Goal: Task Accomplishment & Management: Use online tool/utility

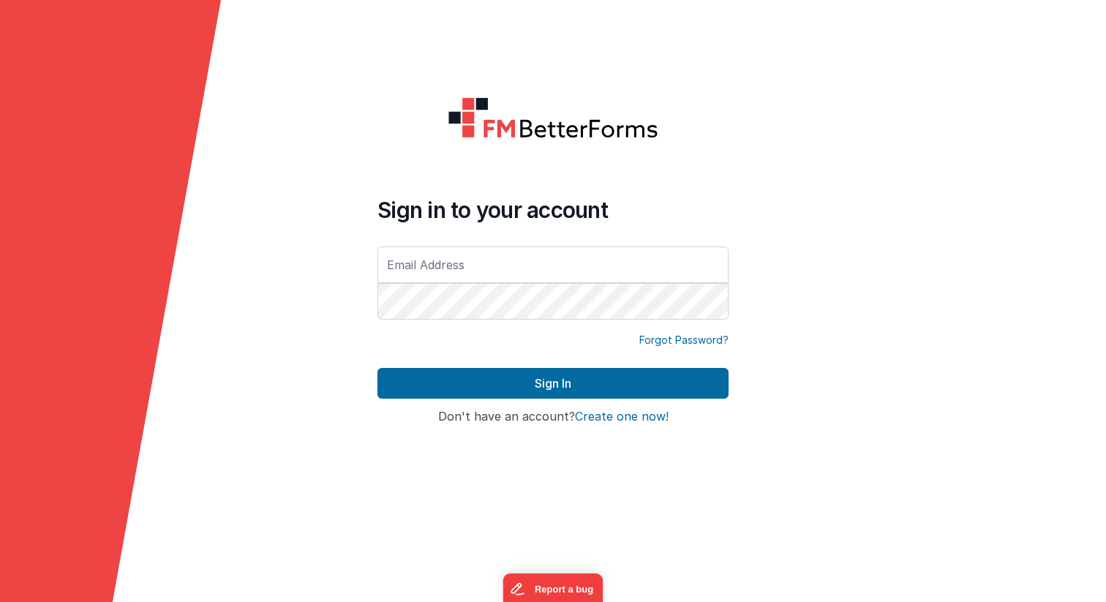
type input "[EMAIL_ADDRESS][PERSON_NAME][DOMAIN_NAME]"
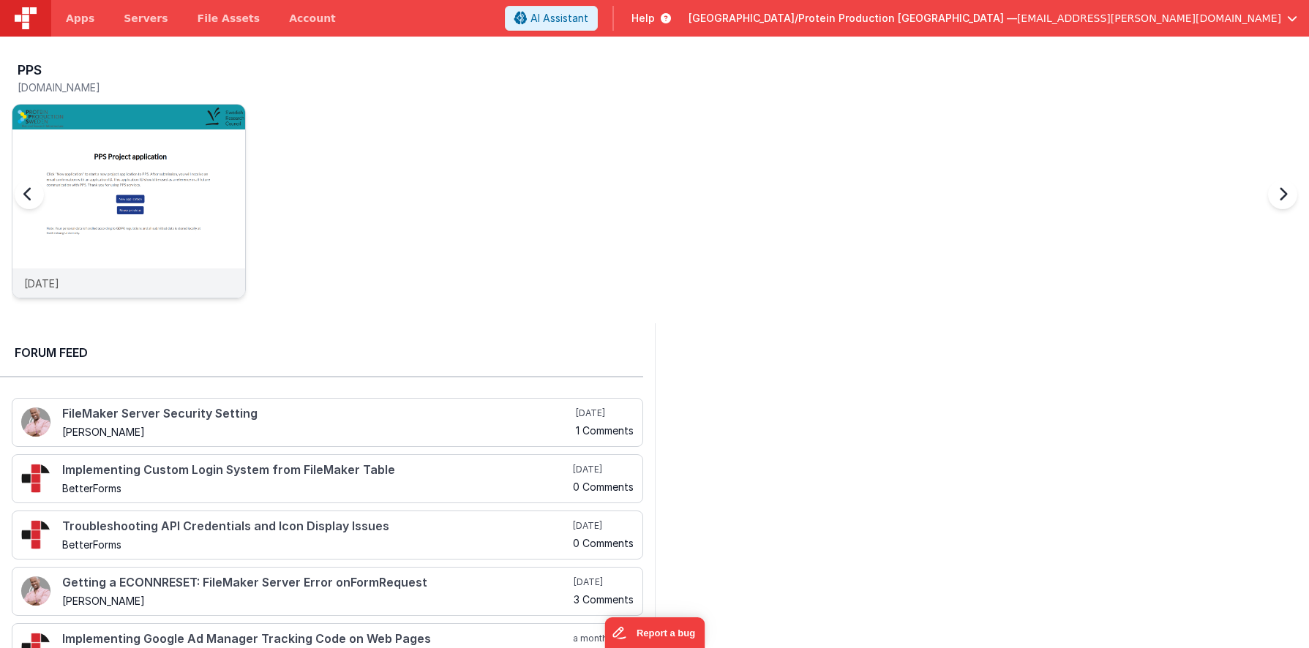
click at [167, 200] on img at bounding box center [128, 221] width 233 height 233
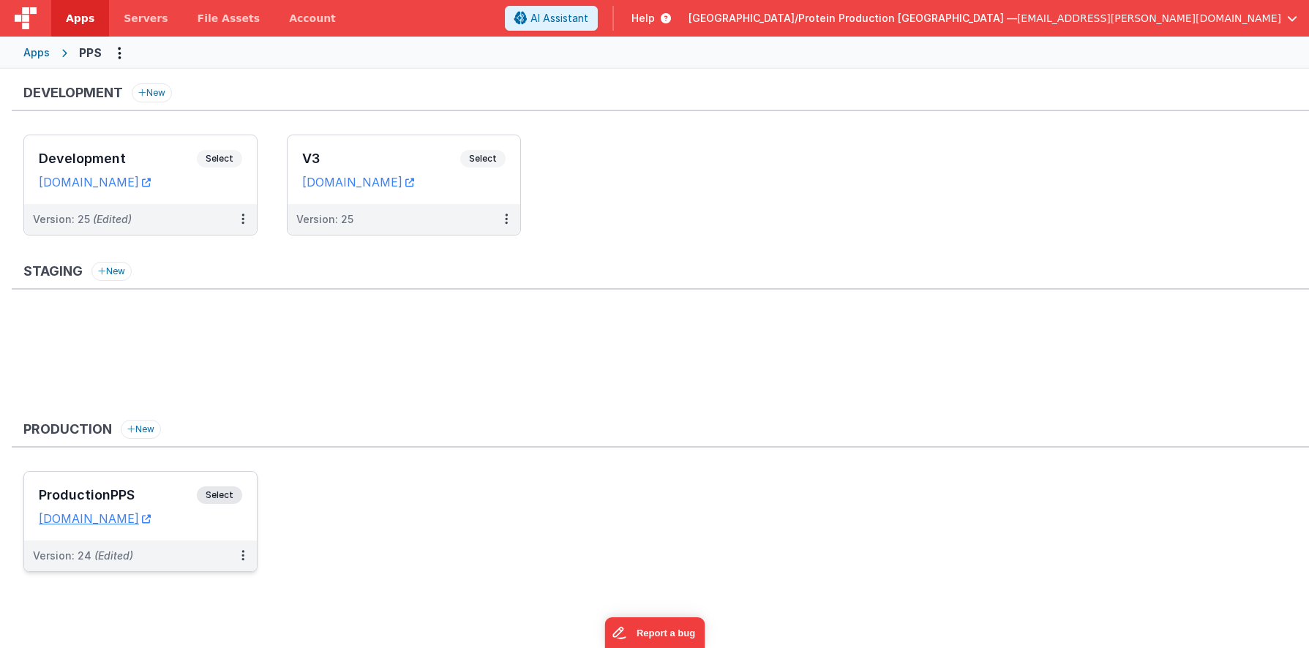
click at [227, 495] on span "Select" at bounding box center [219, 495] width 45 height 18
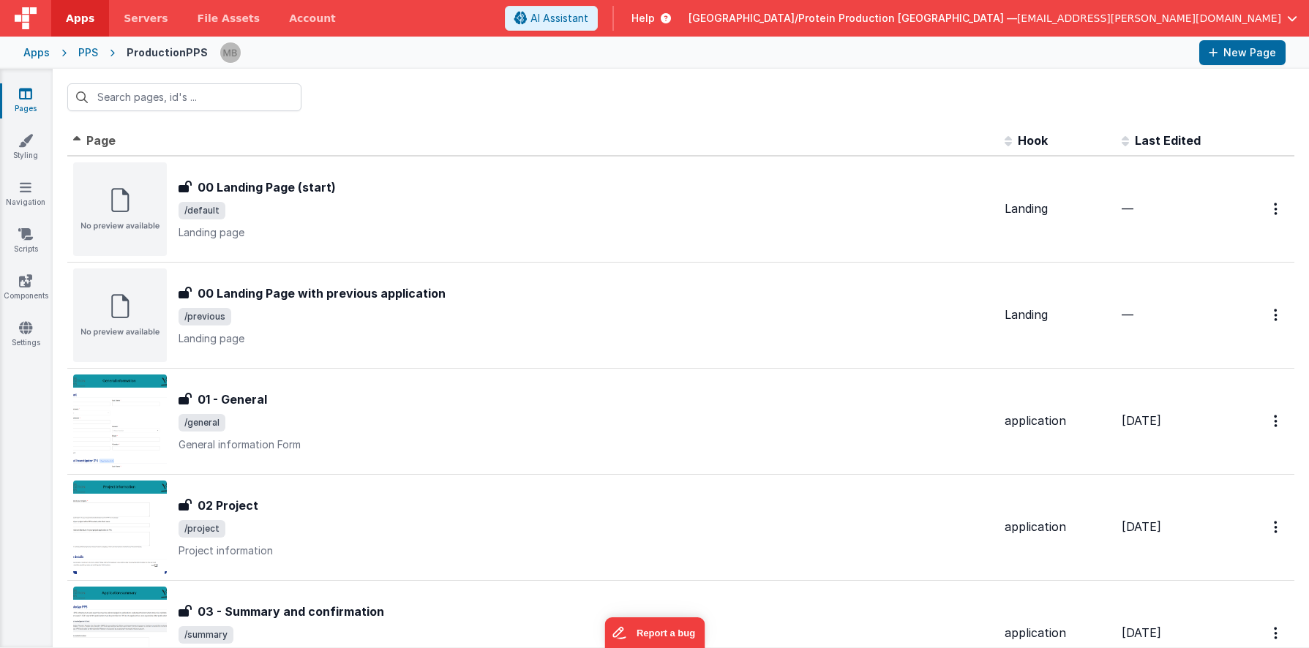
click at [26, 97] on icon at bounding box center [25, 93] width 13 height 15
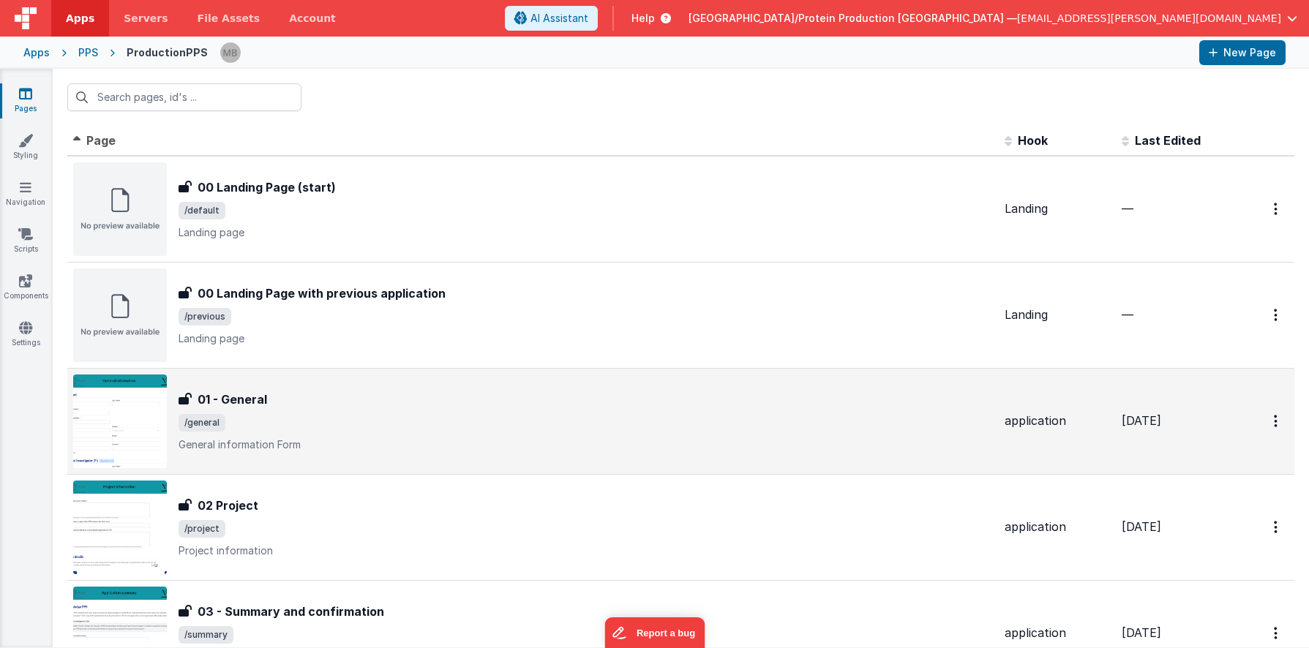
click at [538, 399] on div "01 - General" at bounding box center [585, 400] width 814 height 18
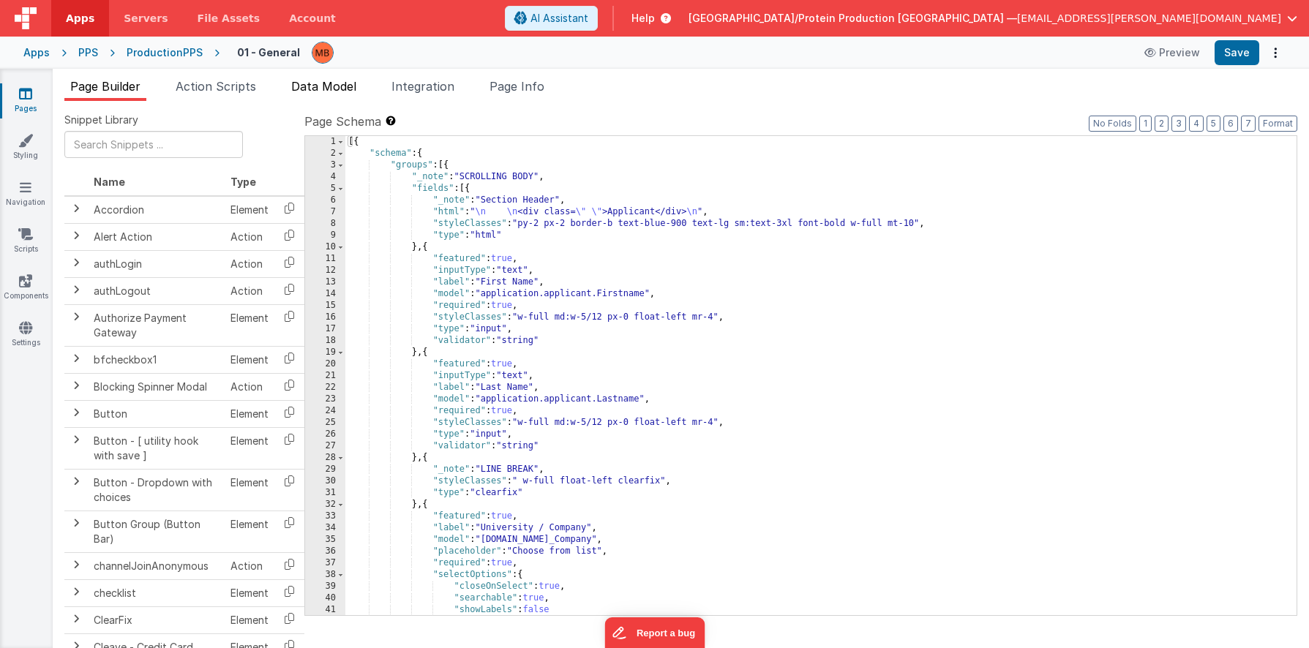
click at [326, 87] on span "Data Model" at bounding box center [323, 86] width 65 height 15
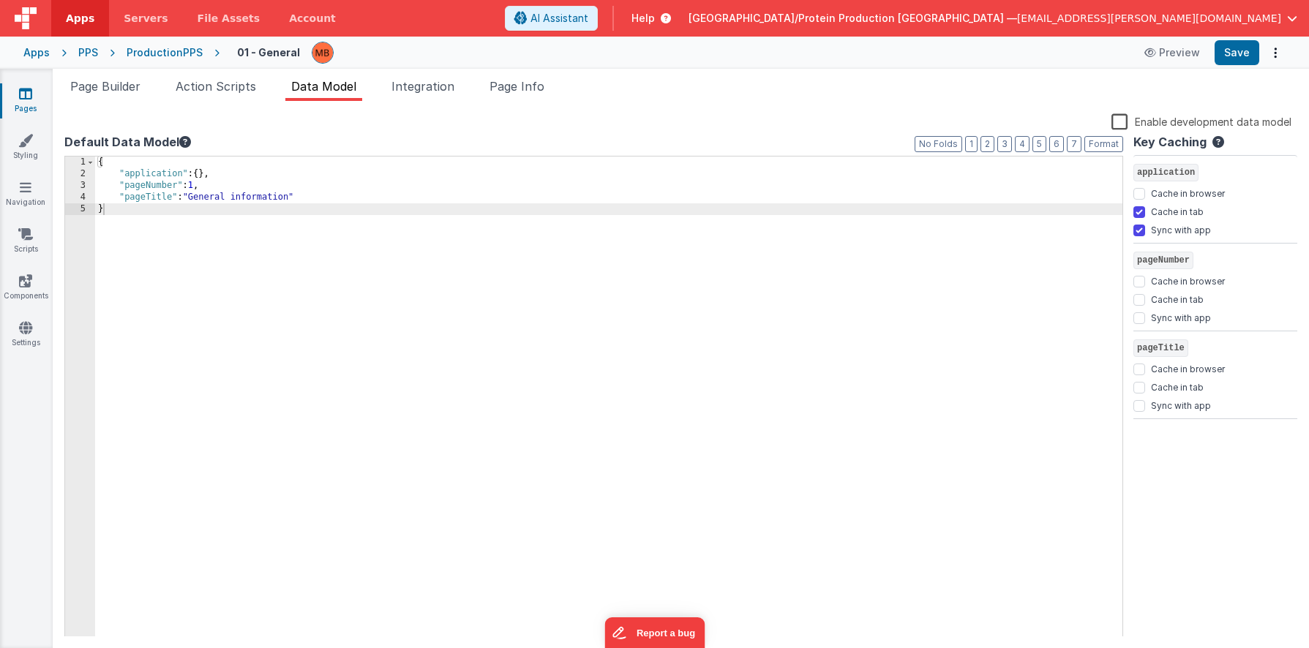
click at [88, 53] on div "PPS" at bounding box center [88, 52] width 20 height 15
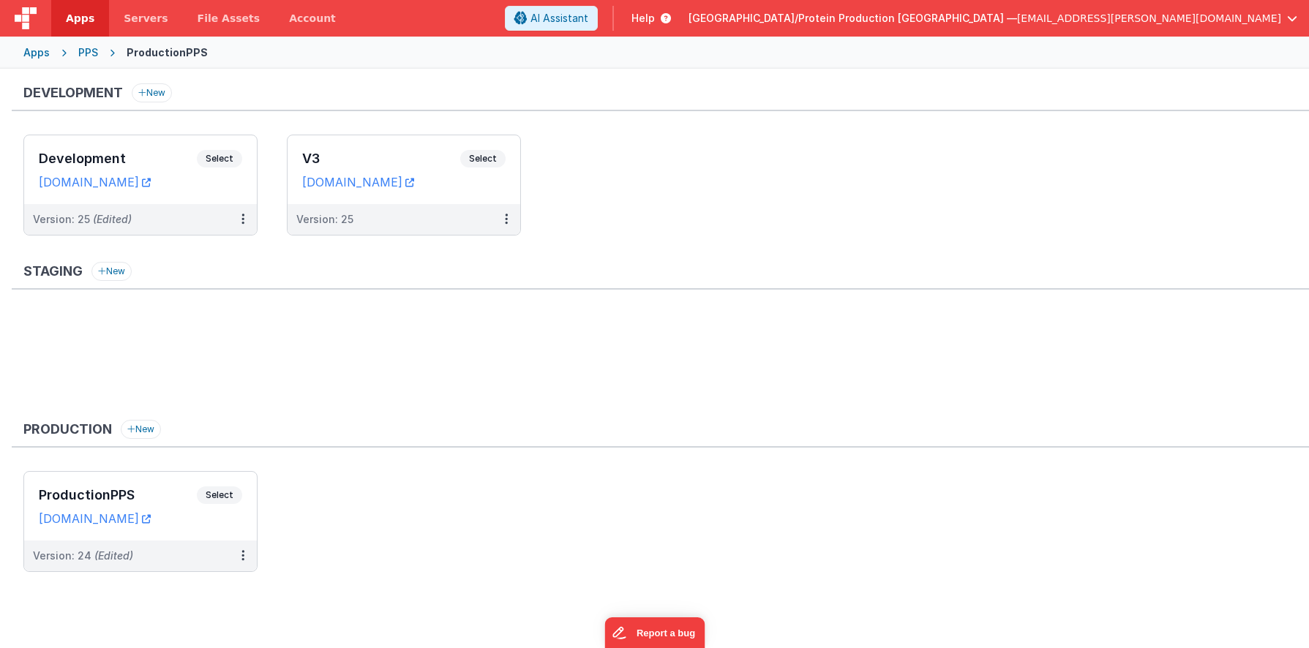
drag, startPoint x: 365, startPoint y: 333, endPoint x: 350, endPoint y: 327, distance: 16.4
click at [364, 333] on ul at bounding box center [665, 360] width 1285 height 95
click at [221, 161] on span "Select" at bounding box center [219, 159] width 45 height 18
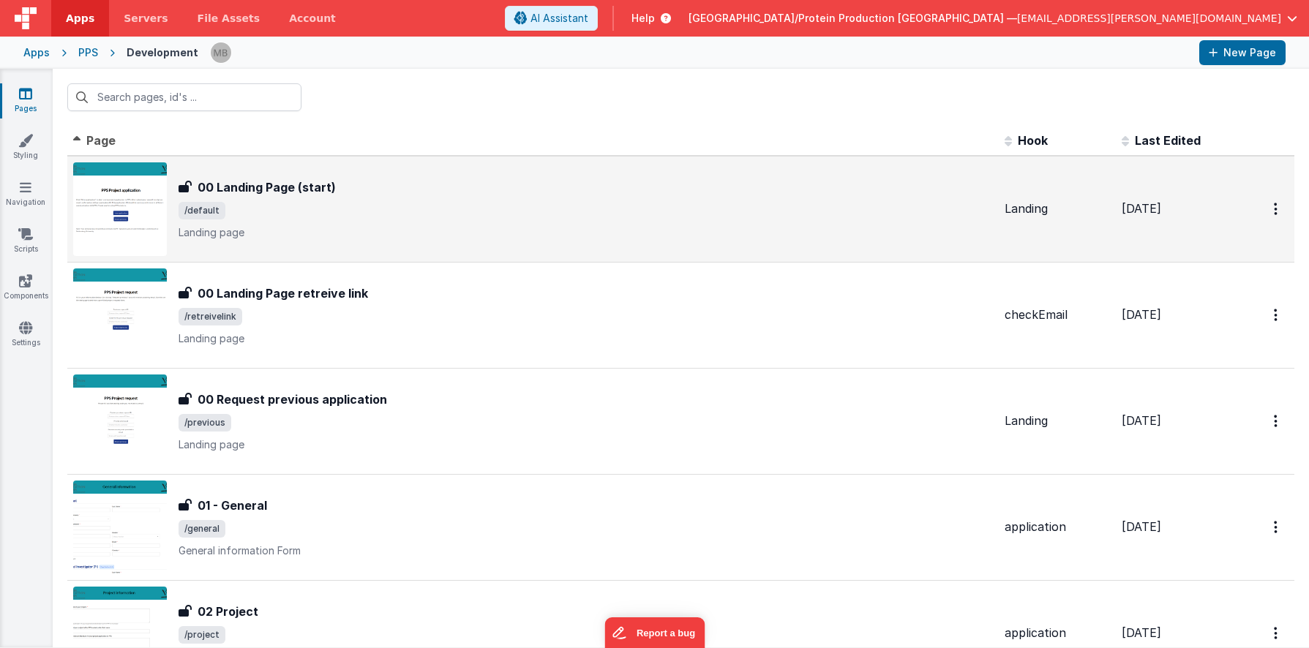
click at [337, 202] on span "/default" at bounding box center [585, 211] width 814 height 18
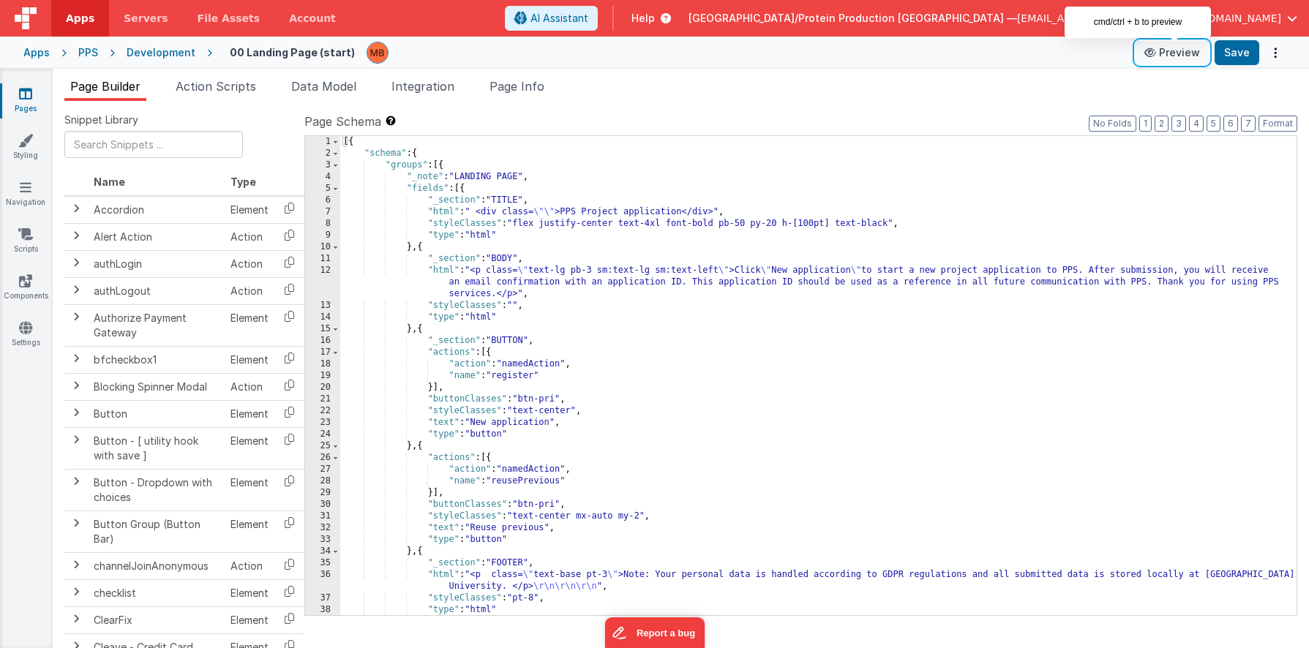
click at [1105, 53] on button "Preview" at bounding box center [1171, 52] width 73 height 23
click at [16, 79] on div "Pages Styling Navigation Scripts Components Settings" at bounding box center [26, 358] width 53 height 579
click at [19, 89] on icon at bounding box center [25, 93] width 13 height 15
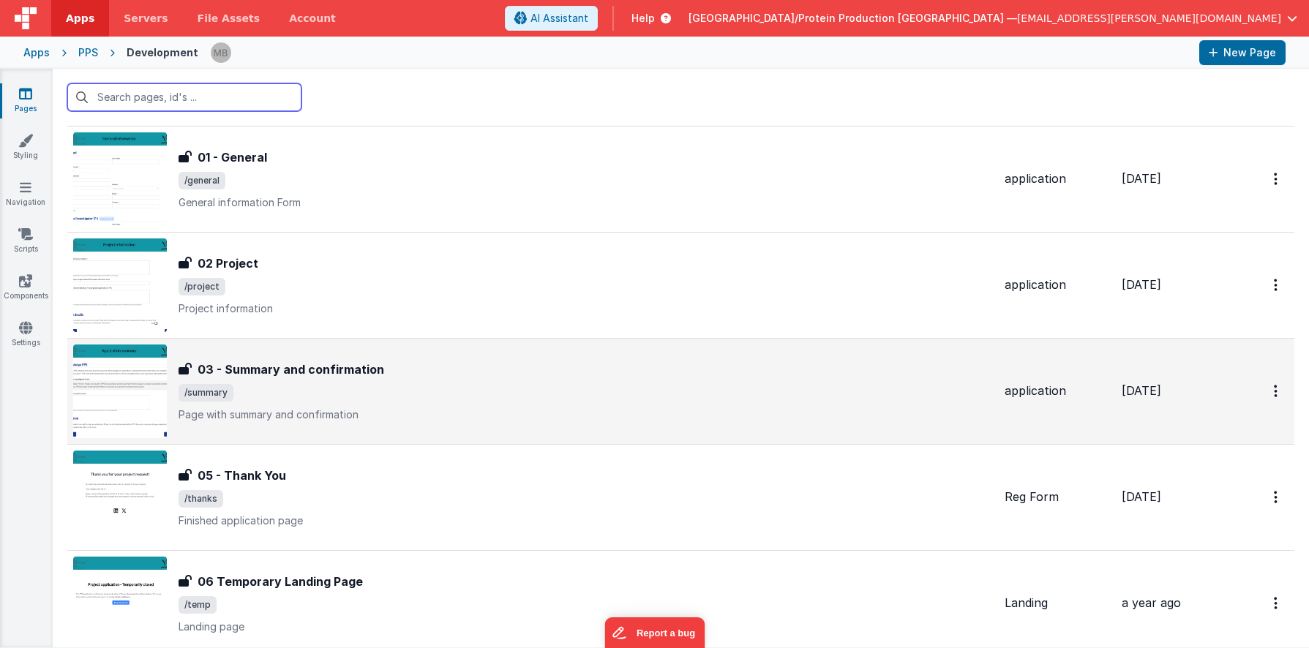
scroll to position [365, 0]
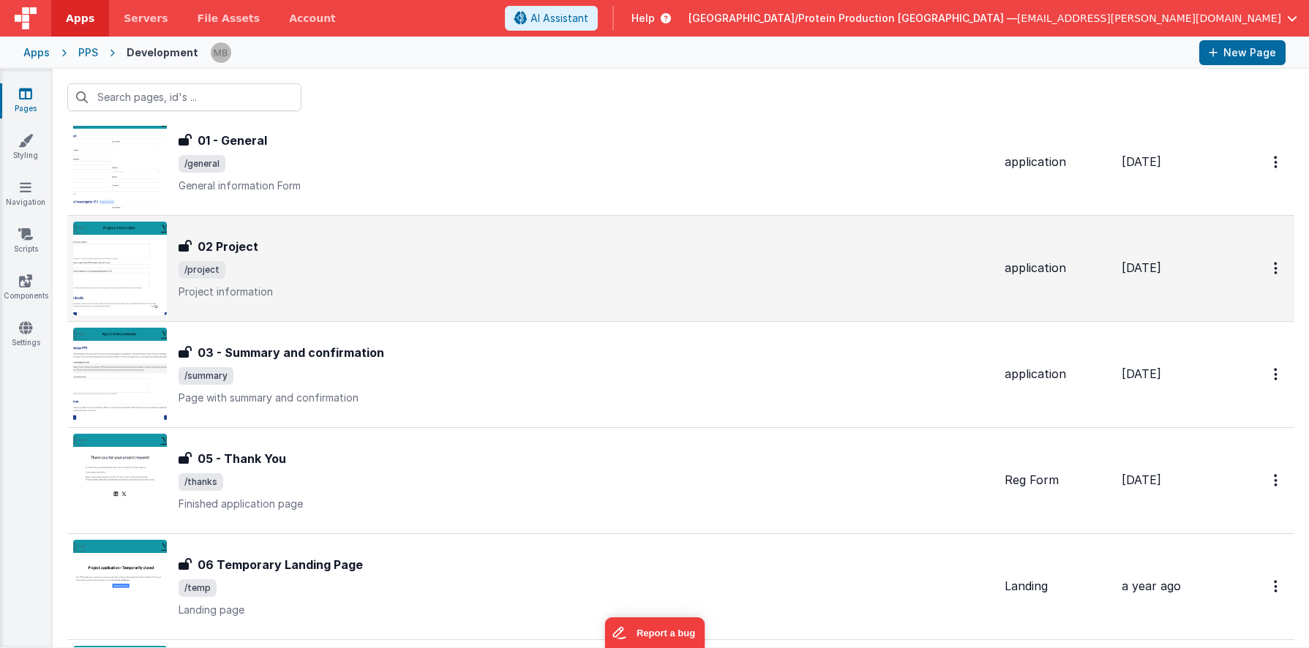
click at [290, 290] on p "Project information" at bounding box center [585, 292] width 814 height 15
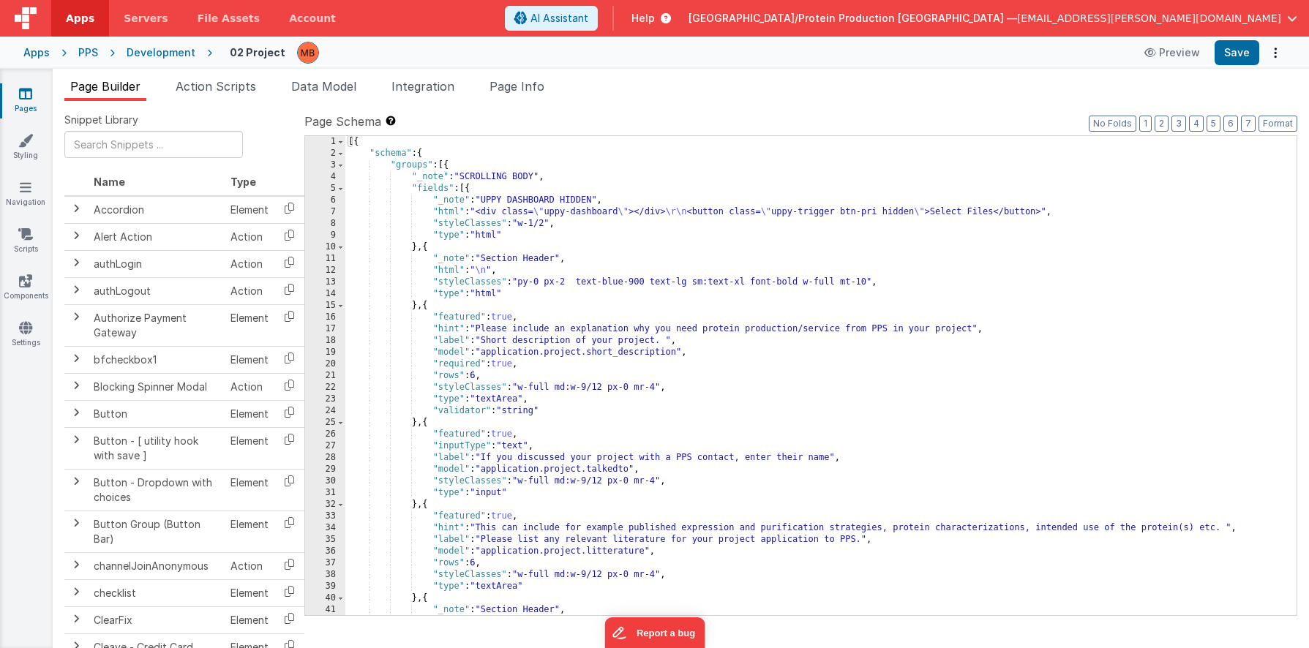
click at [233, 92] on span "Action Scripts" at bounding box center [216, 86] width 80 height 15
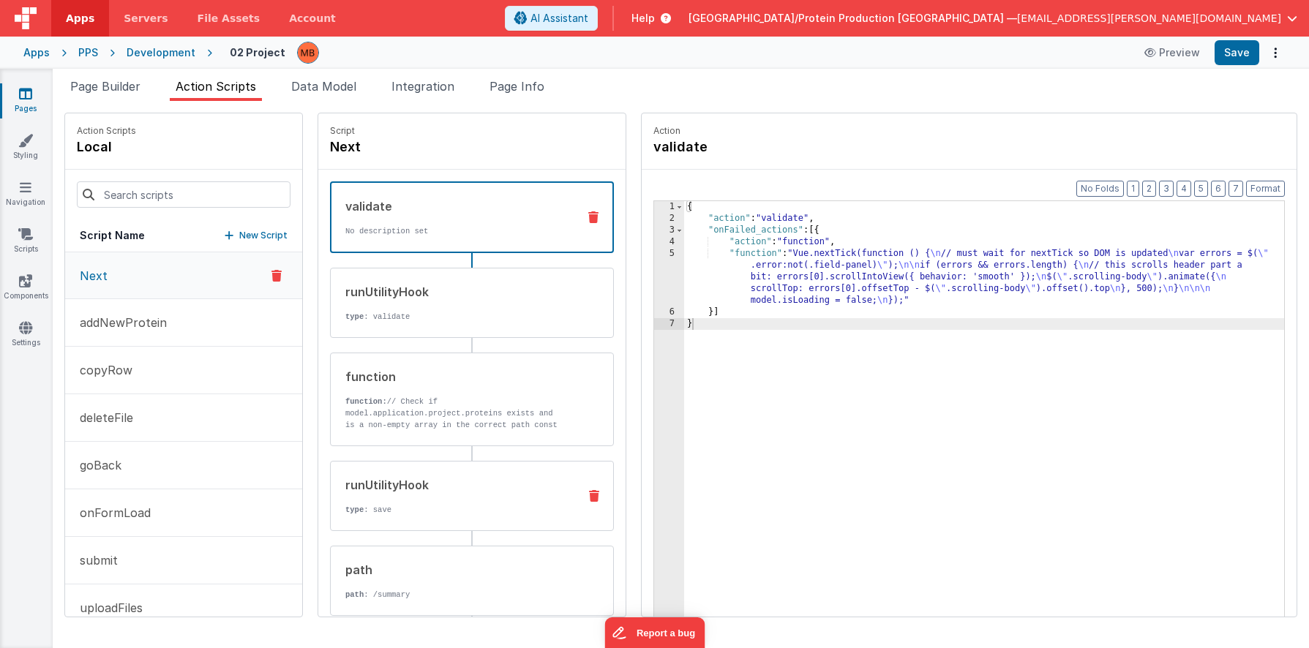
click at [394, 485] on div "runUtilityHook" at bounding box center [455, 485] width 221 height 18
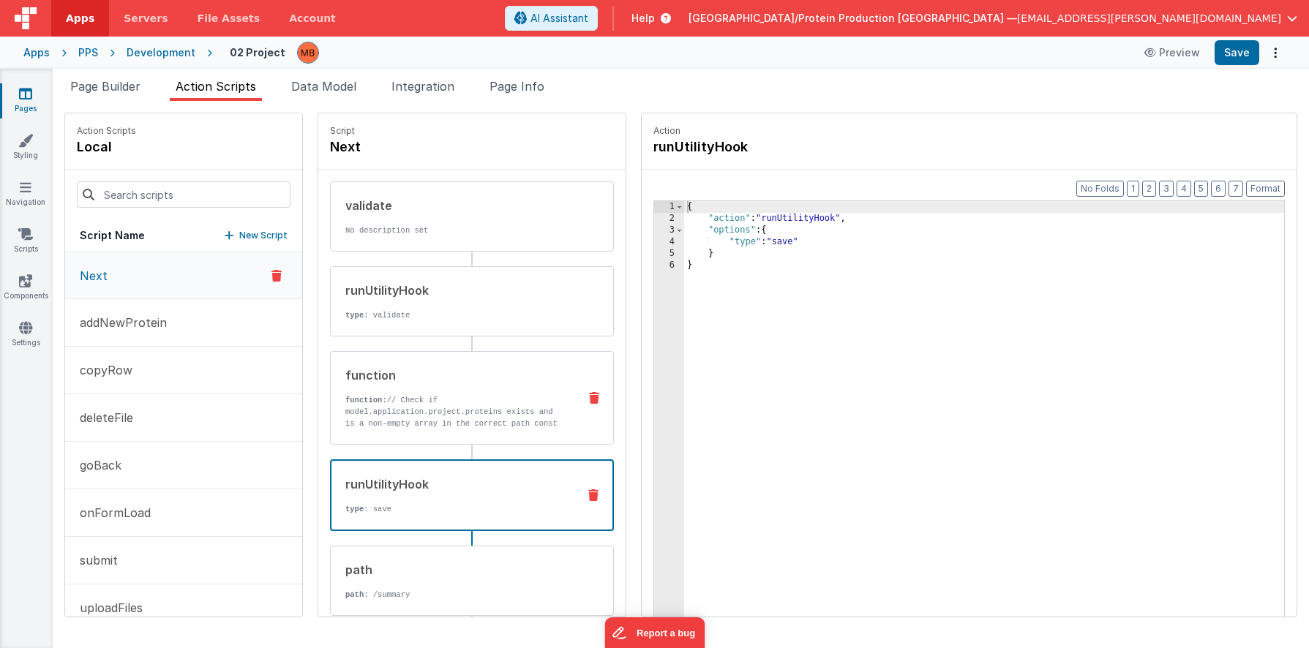
click at [403, 417] on p "function: // Check if model.application.project.proteins exists and is a non-em…" at bounding box center [455, 423] width 221 height 59
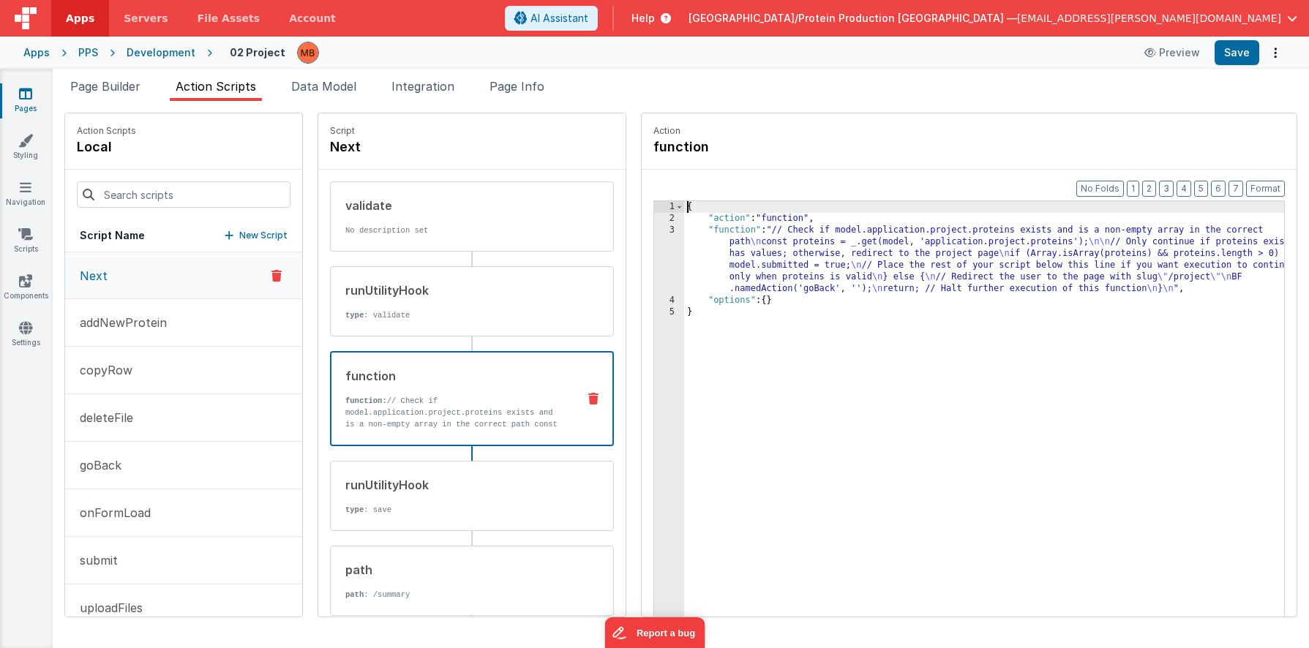
click at [654, 229] on div "3" at bounding box center [669, 260] width 30 height 70
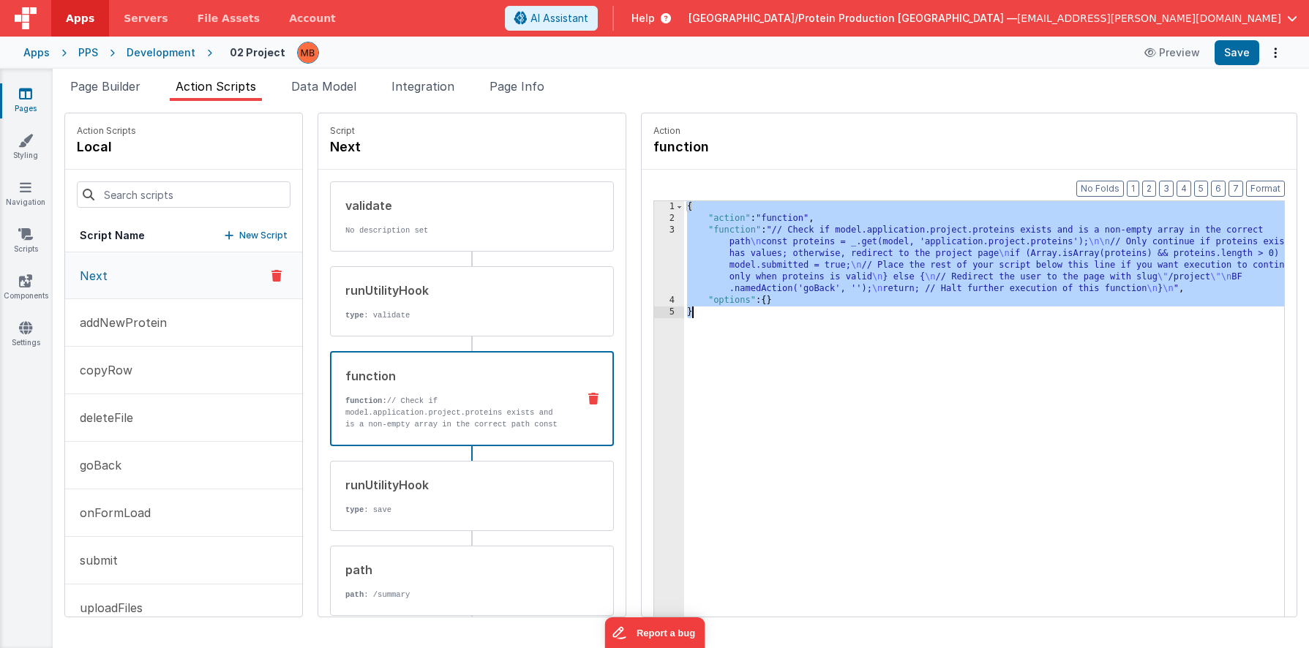
click at [654, 229] on div "3" at bounding box center [669, 260] width 30 height 70
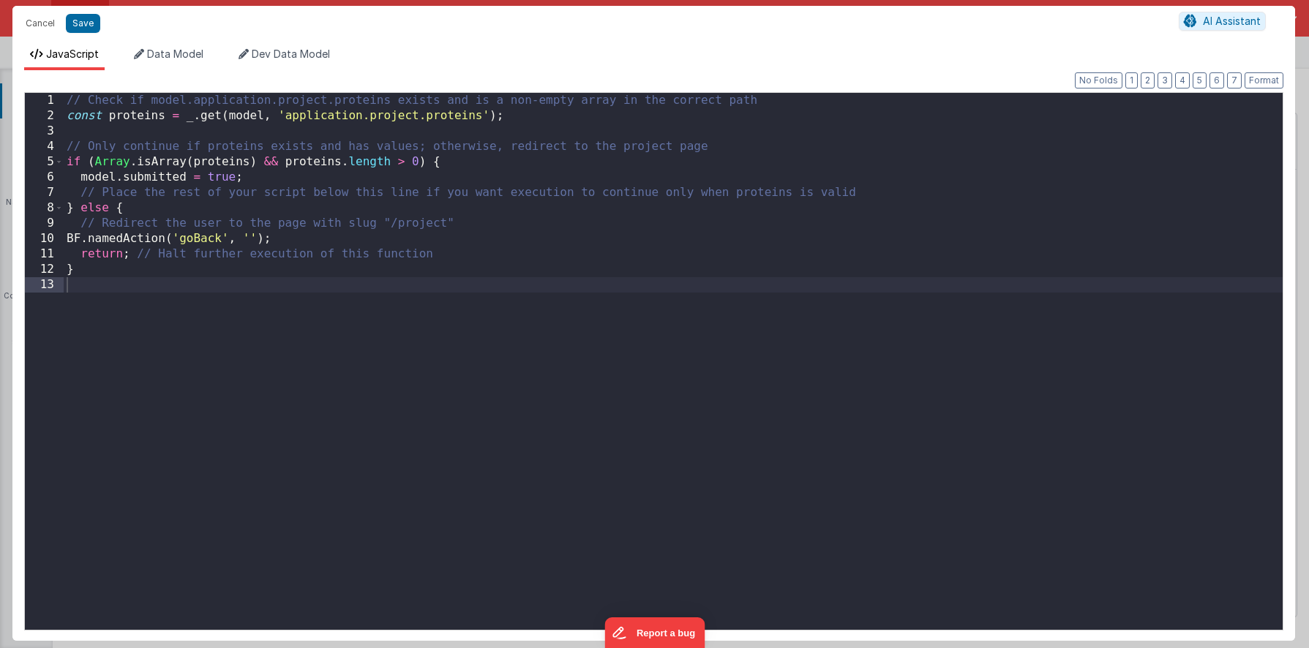
click at [632, 229] on div "// Check if model.application.project.proteins exists and is a non-empty array …" at bounding box center [673, 376] width 1219 height 566
click at [37, 26] on button "Cancel" at bounding box center [40, 23] width 44 height 20
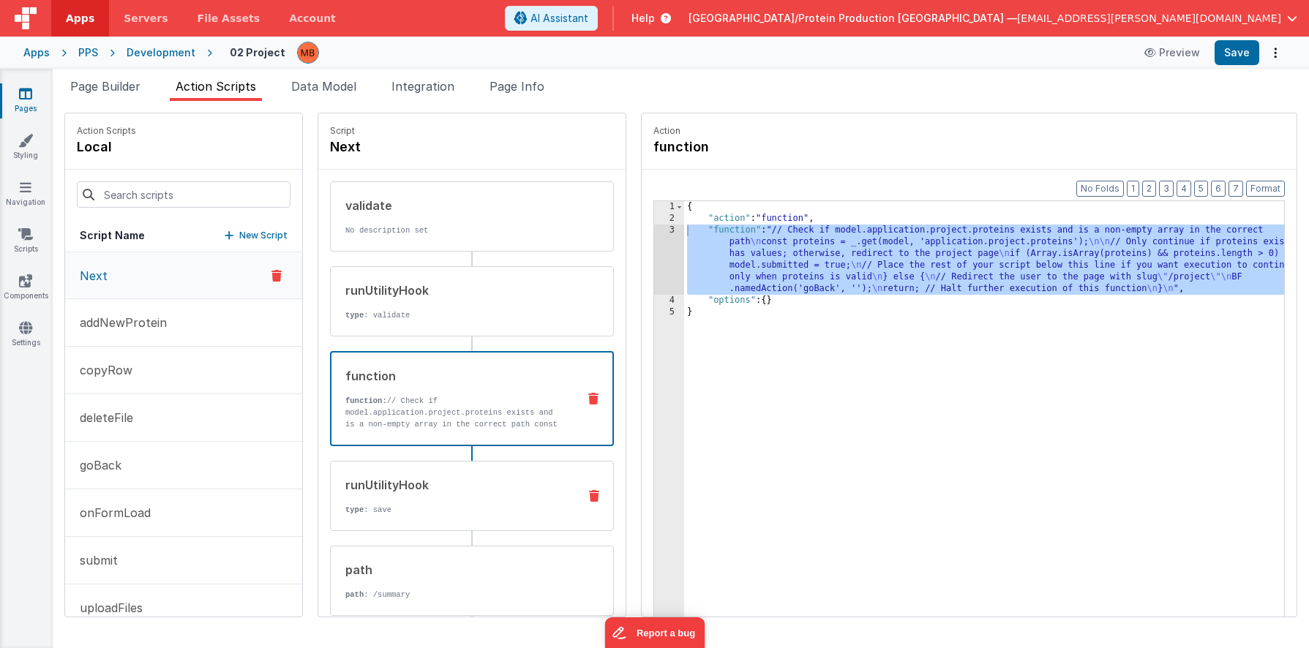
click at [409, 505] on p "type : save" at bounding box center [455, 510] width 221 height 12
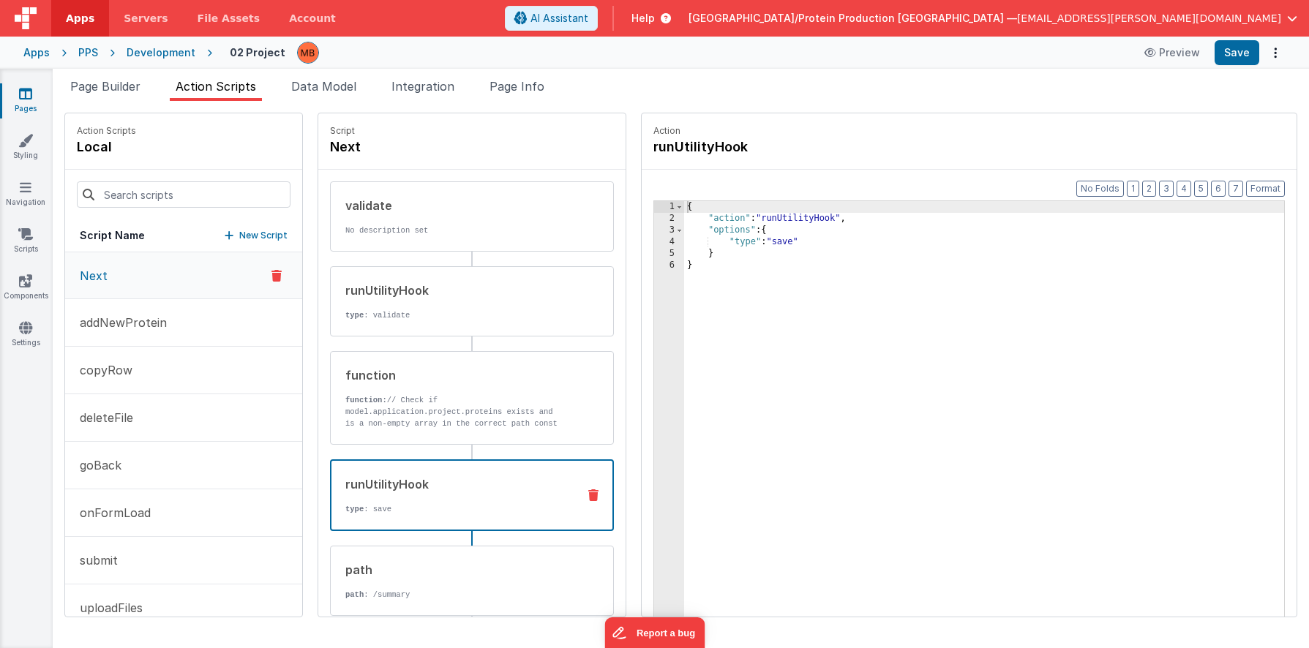
click at [29, 98] on icon at bounding box center [25, 93] width 13 height 15
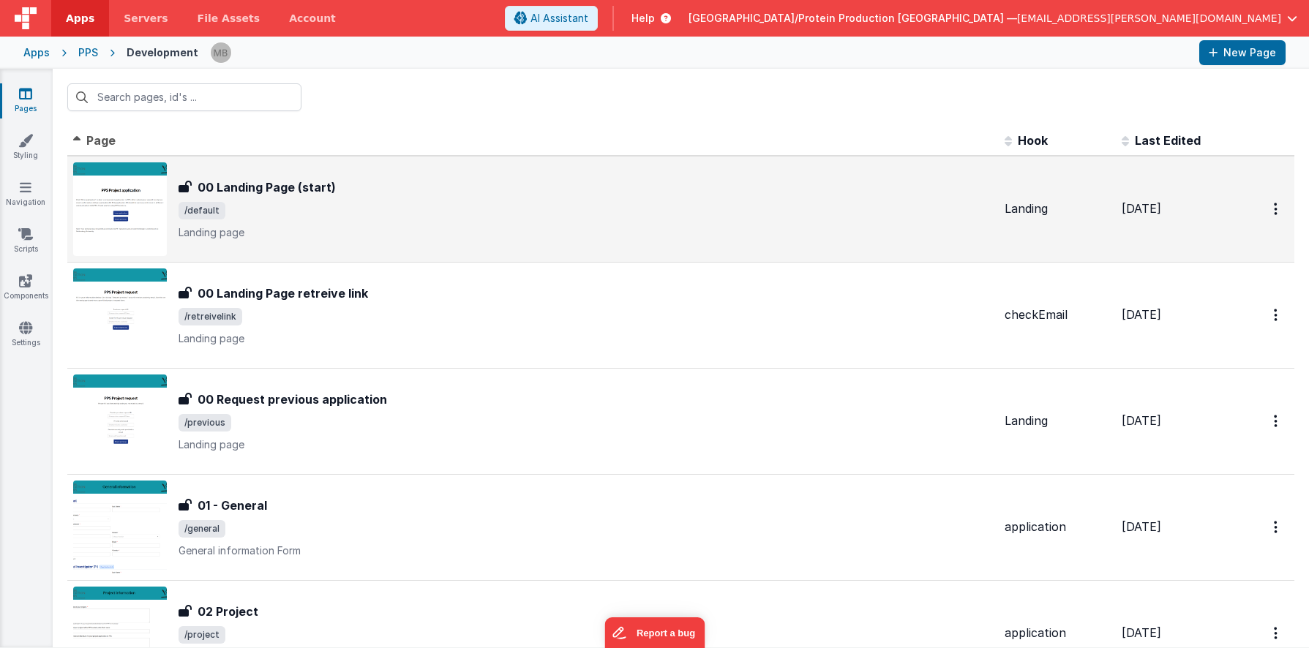
click at [339, 200] on div "00 Landing Page (start) 00 Landing Page (start) /default Landing page" at bounding box center [585, 208] width 814 height 61
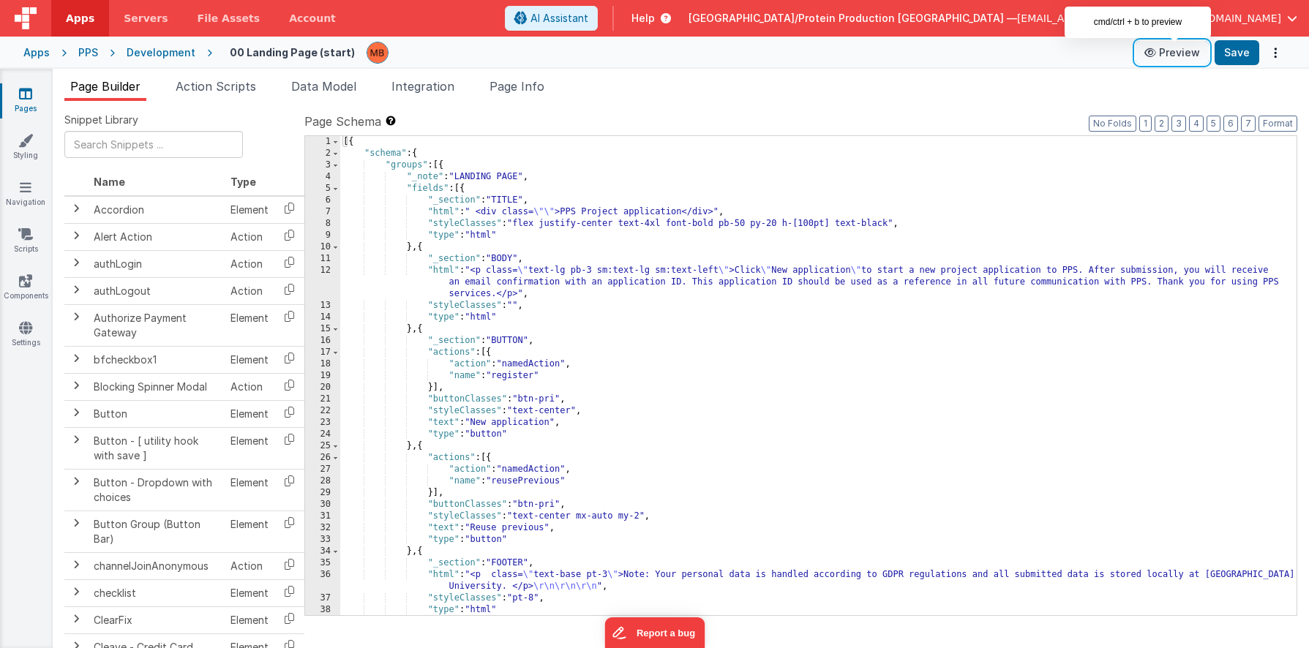
click at [1105, 52] on button "Preview" at bounding box center [1171, 52] width 73 height 23
click at [40, 94] on link "Pages" at bounding box center [25, 100] width 53 height 29
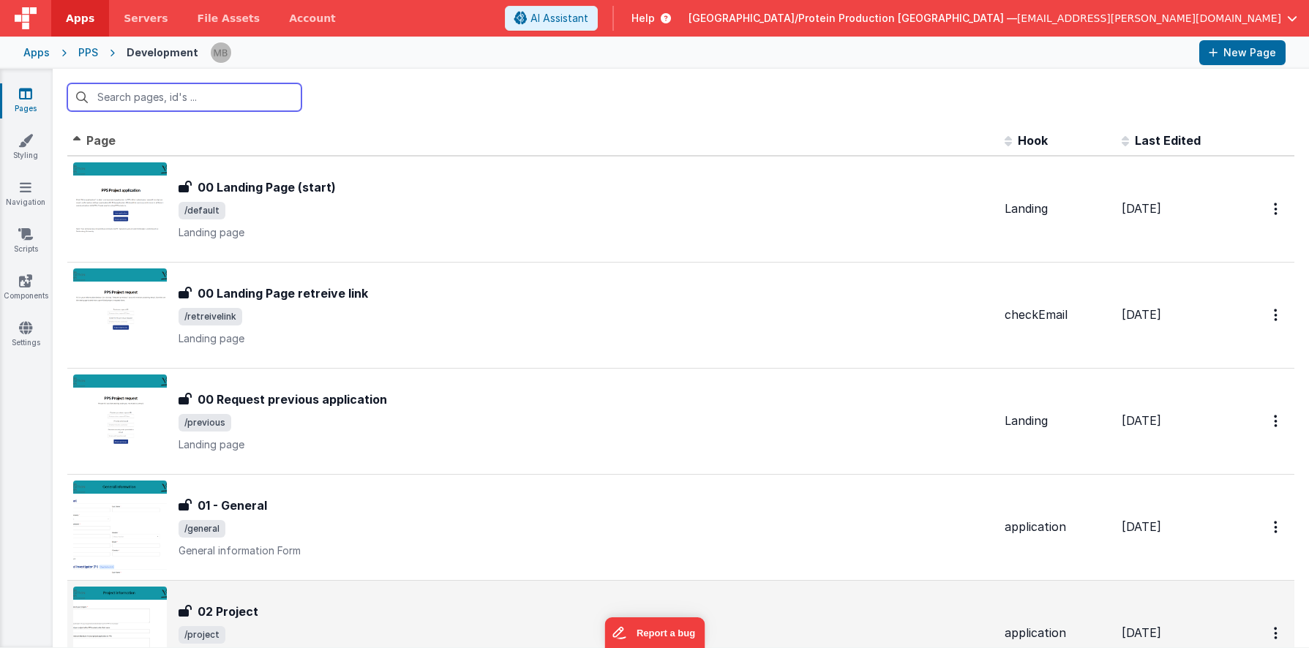
scroll to position [1, 0]
click at [307, 597] on div "02 Project 02 Project /project Project information" at bounding box center [533, 633] width 920 height 94
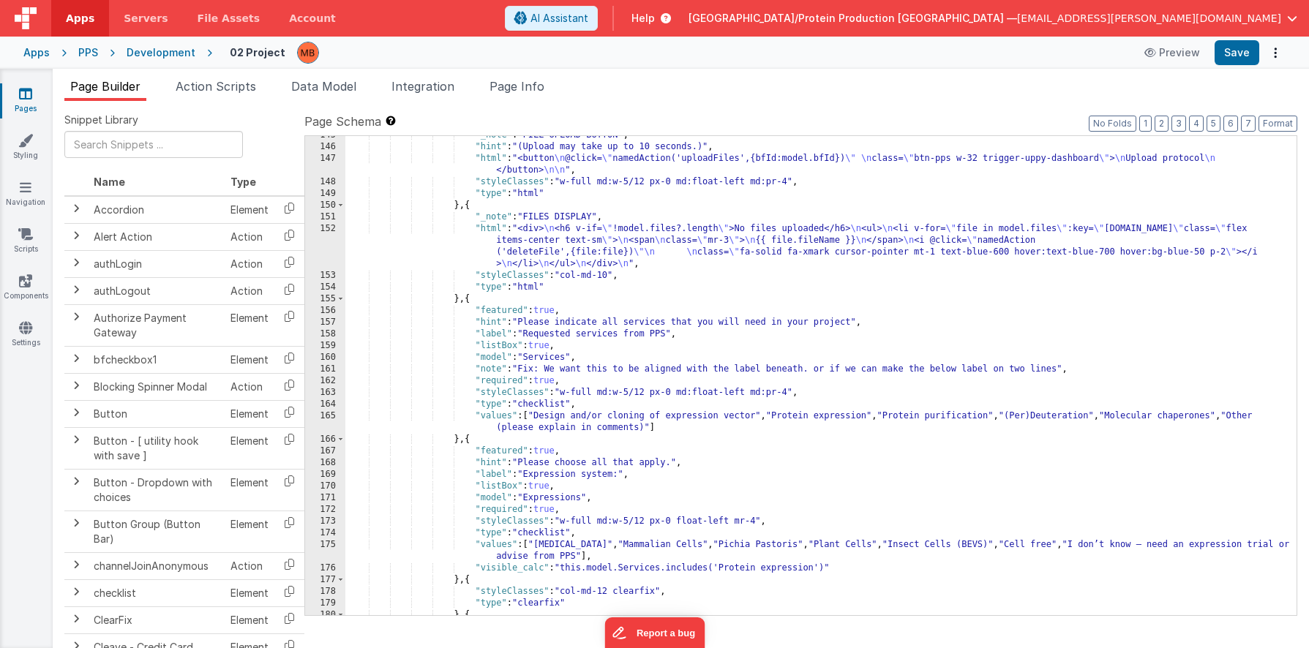
scroll to position [1696, 0]
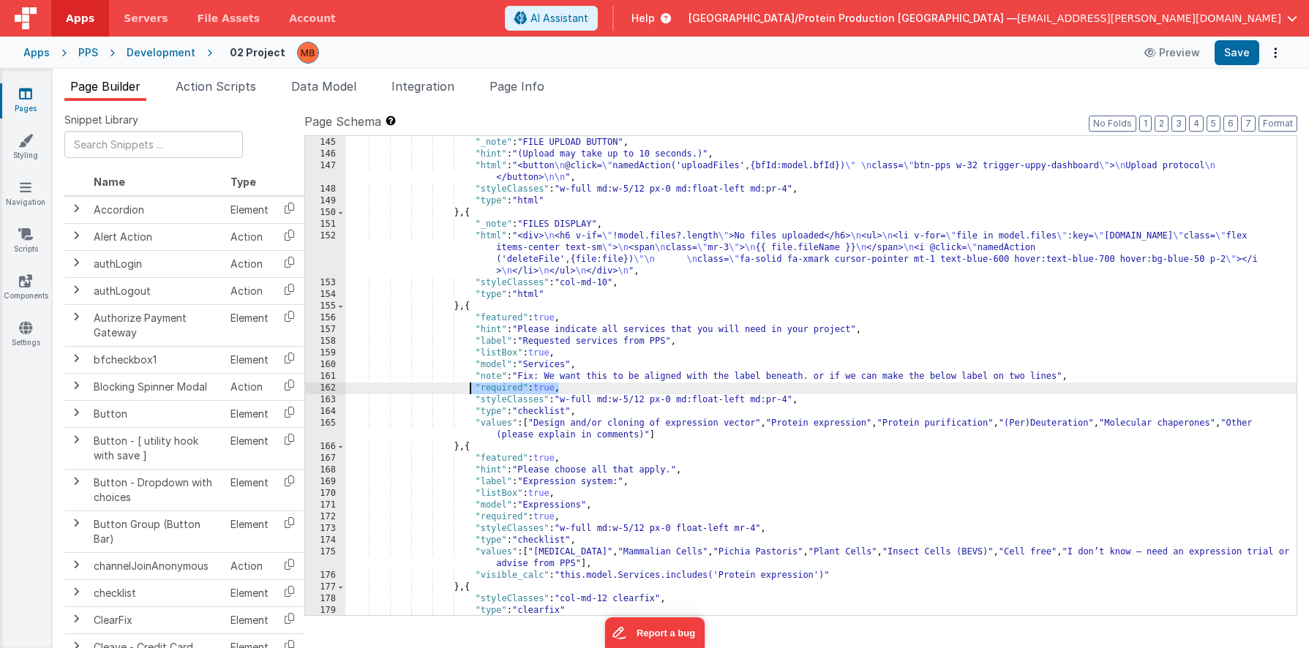
drag, startPoint x: 557, startPoint y: 389, endPoint x: 468, endPoint y: 386, distance: 89.3
click at [468, 386] on div "} , { "_note" : "FILE UPLOAD BUTTON" , "hint" : "(Upload may take up to 10 seco…" at bounding box center [820, 376] width 951 height 503
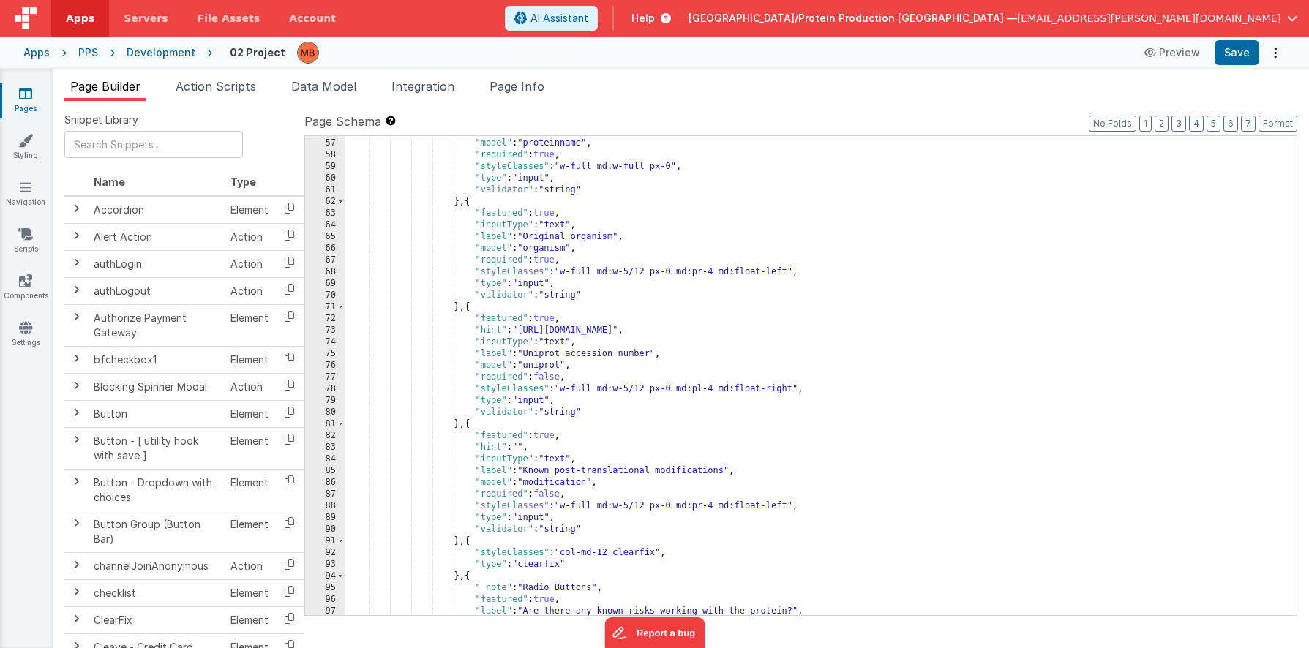
scroll to position [667, 0]
click at [606, 496] on div ""model" : "proteinname" , "required" : true , "styleClasses" : "w-full md:w-ful…" at bounding box center [820, 387] width 951 height 503
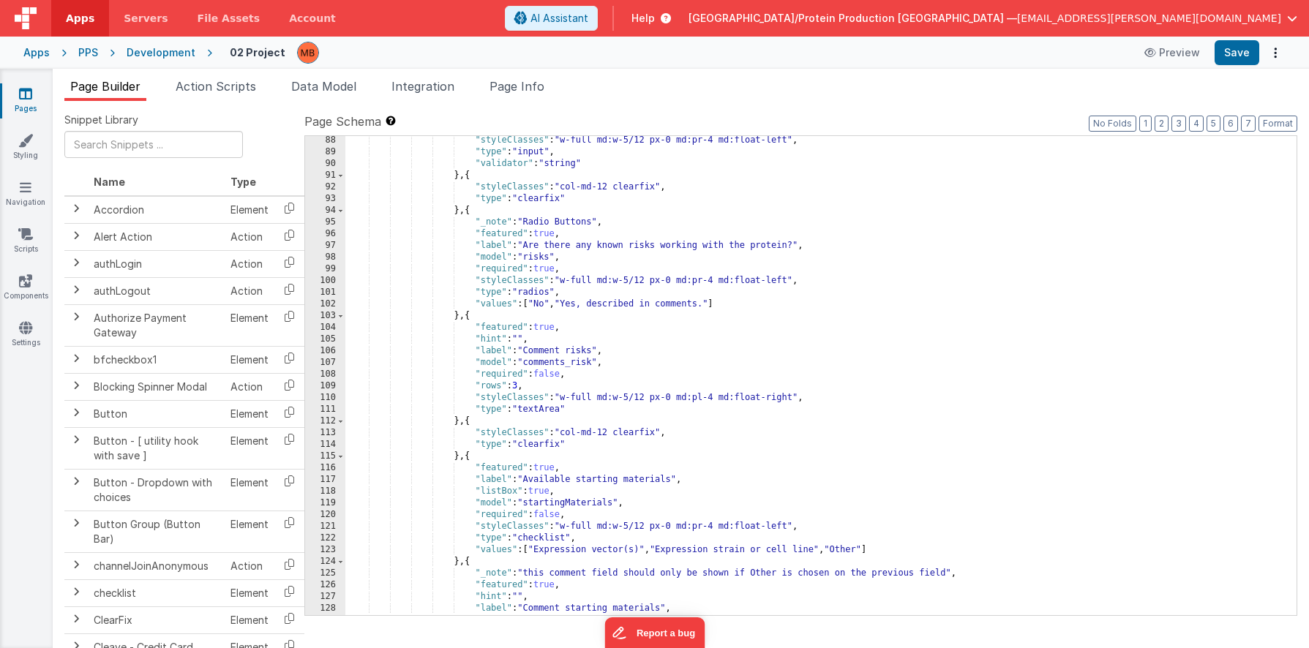
scroll to position [1031, 0]
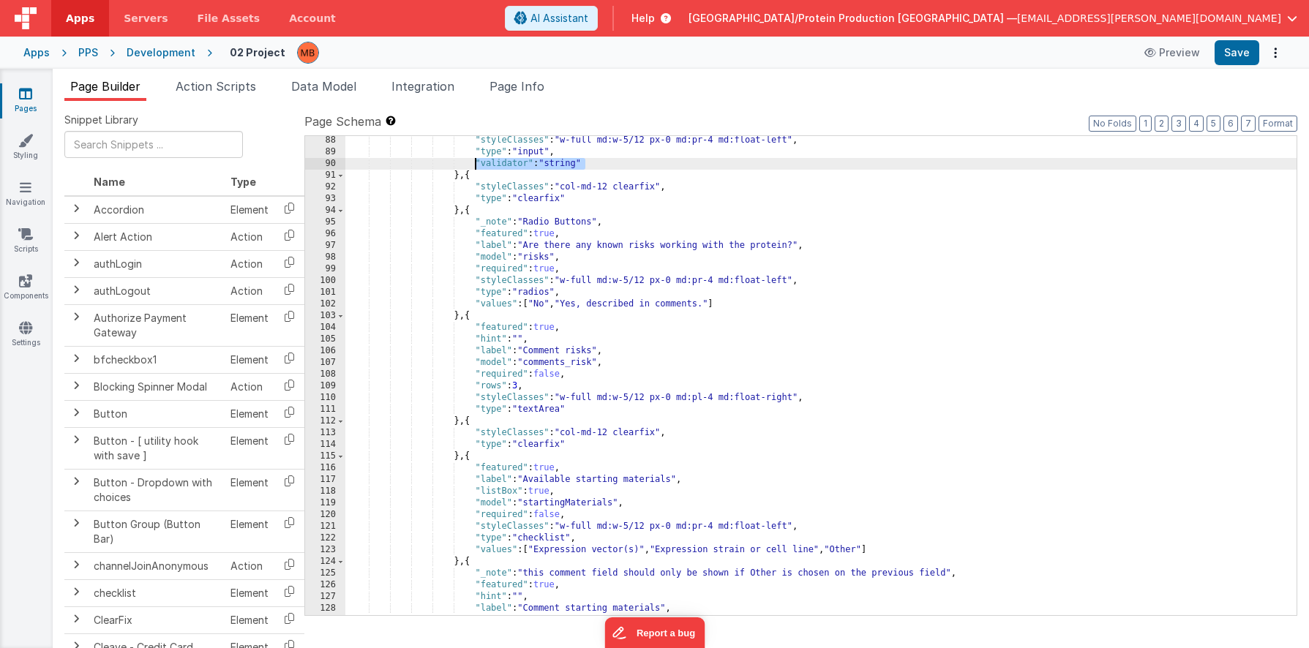
drag, startPoint x: 595, startPoint y: 165, endPoint x: 474, endPoint y: 164, distance: 121.4
click at [474, 164] on div ""styleClasses" : "w-full md:w-5/12 px-0 md:pr-4 md:float-left" , "type" : "inpu…" at bounding box center [820, 386] width 951 height 503
click at [586, 294] on div ""styleClasses" : "w-full md:w-5/12 px-0 md:pr-4 md:float-left" , "type" : "inpu…" at bounding box center [820, 386] width 951 height 503
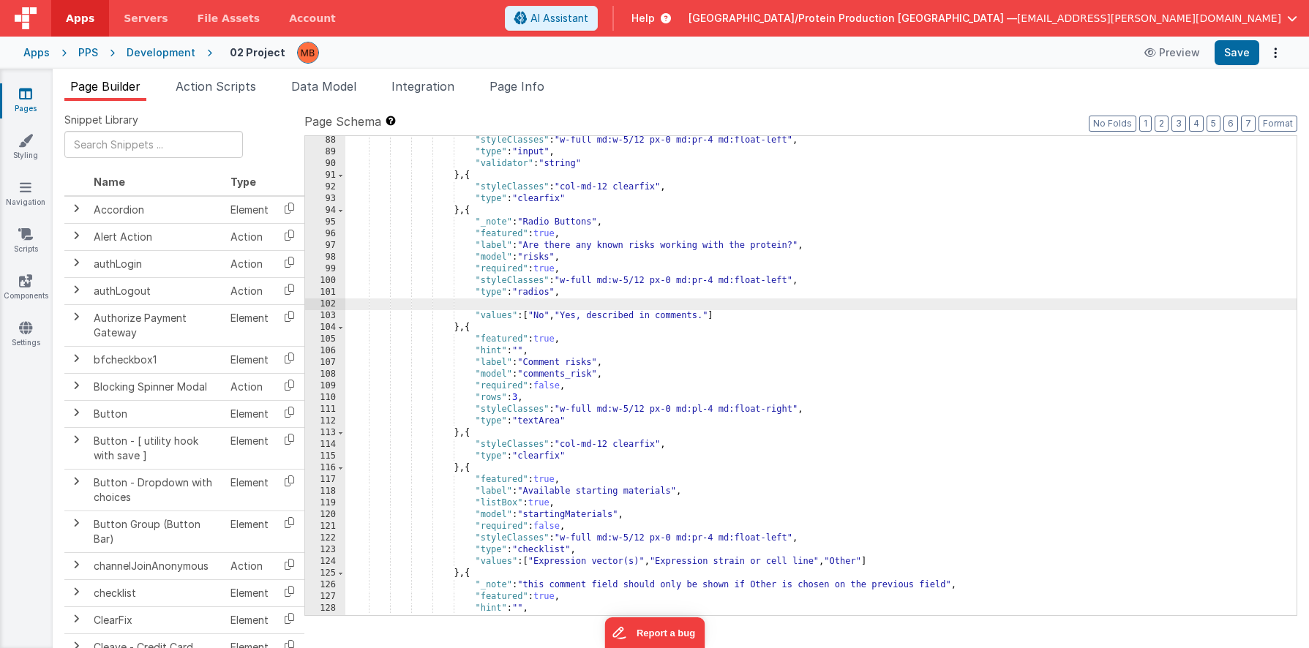
paste textarea
click at [1105, 54] on button "Save" at bounding box center [1236, 52] width 45 height 25
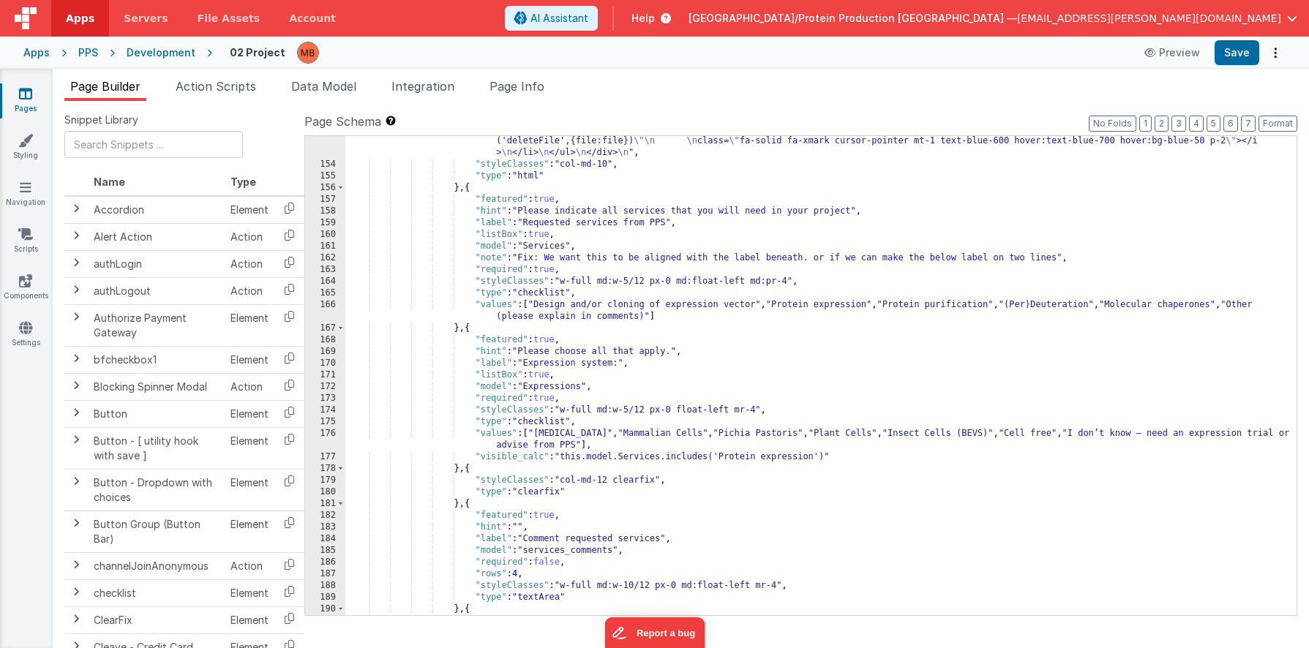
scroll to position [1827, 0]
click at [590, 294] on div ""html" : "<div> \n <h6 v-if= \" !model.files?.length \" >No files uploaded</h6>…" at bounding box center [820, 381] width 951 height 538
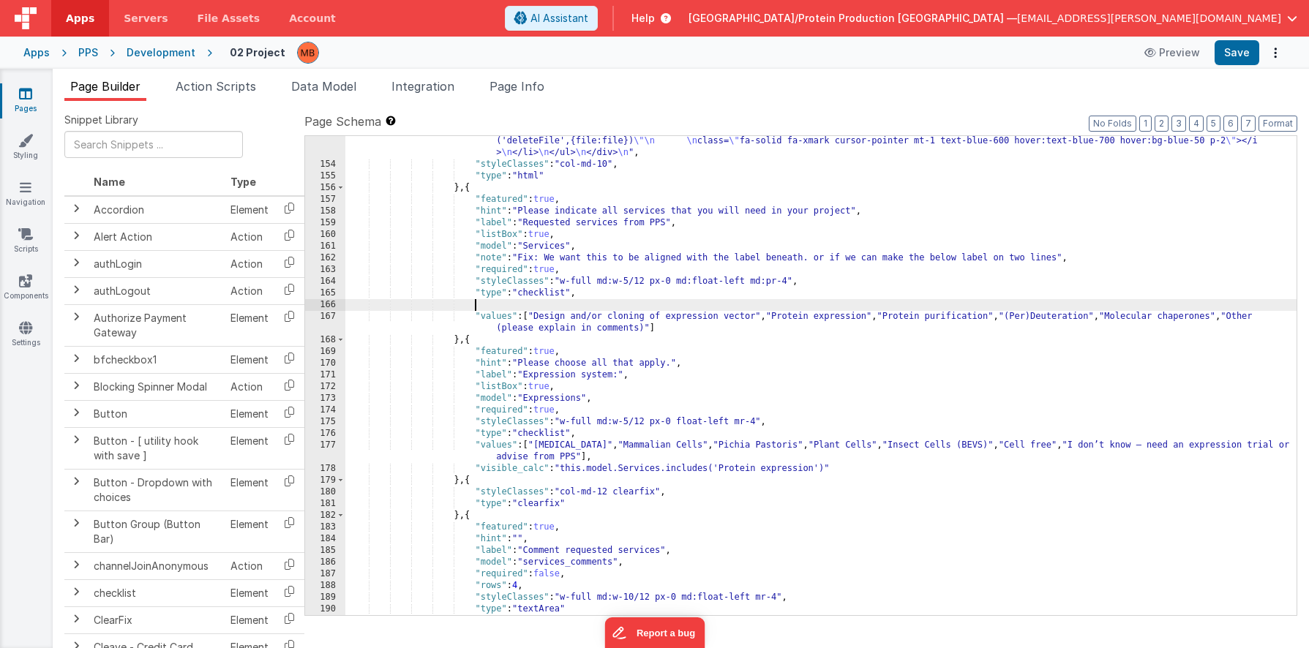
paste textarea
click at [1105, 54] on button "Save" at bounding box center [1236, 52] width 45 height 25
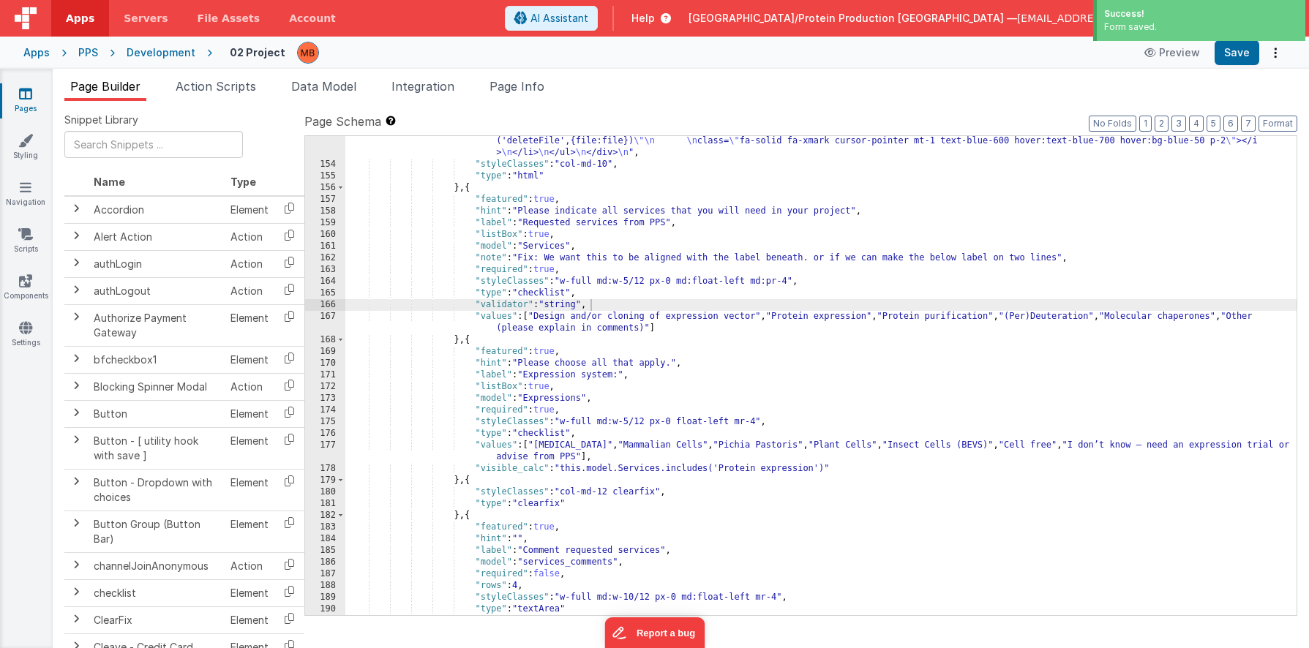
click at [16, 85] on div "Pages Styling Navigation Scripts Components Settings" at bounding box center [26, 358] width 53 height 579
click at [20, 103] on link "Pages" at bounding box center [25, 100] width 53 height 29
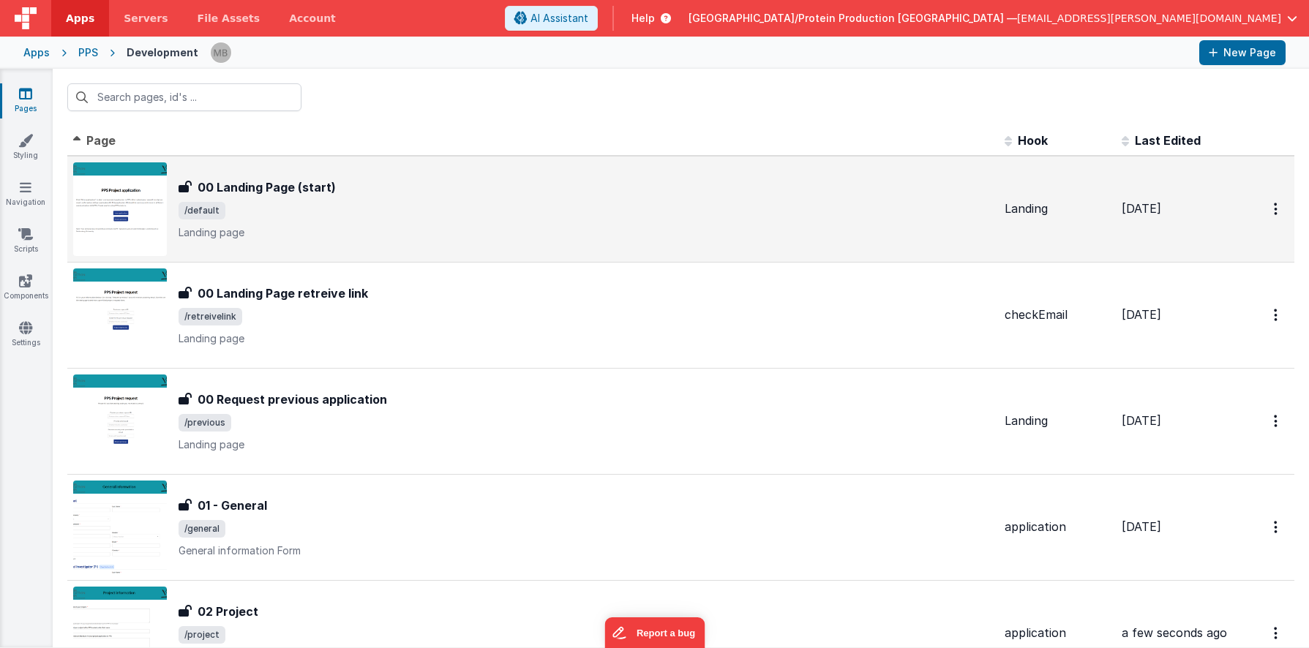
click at [455, 217] on span "/default" at bounding box center [585, 211] width 814 height 18
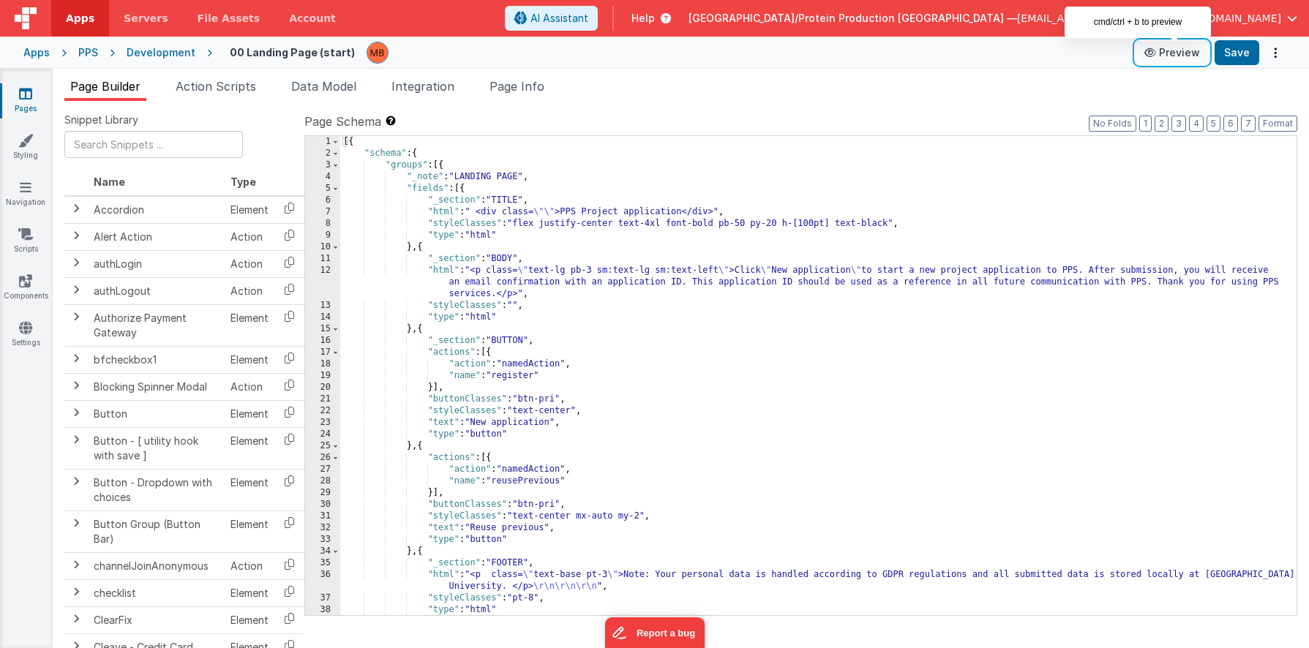
click at [1105, 45] on button "Preview" at bounding box center [1171, 52] width 73 height 23
click at [22, 97] on icon at bounding box center [25, 93] width 13 height 15
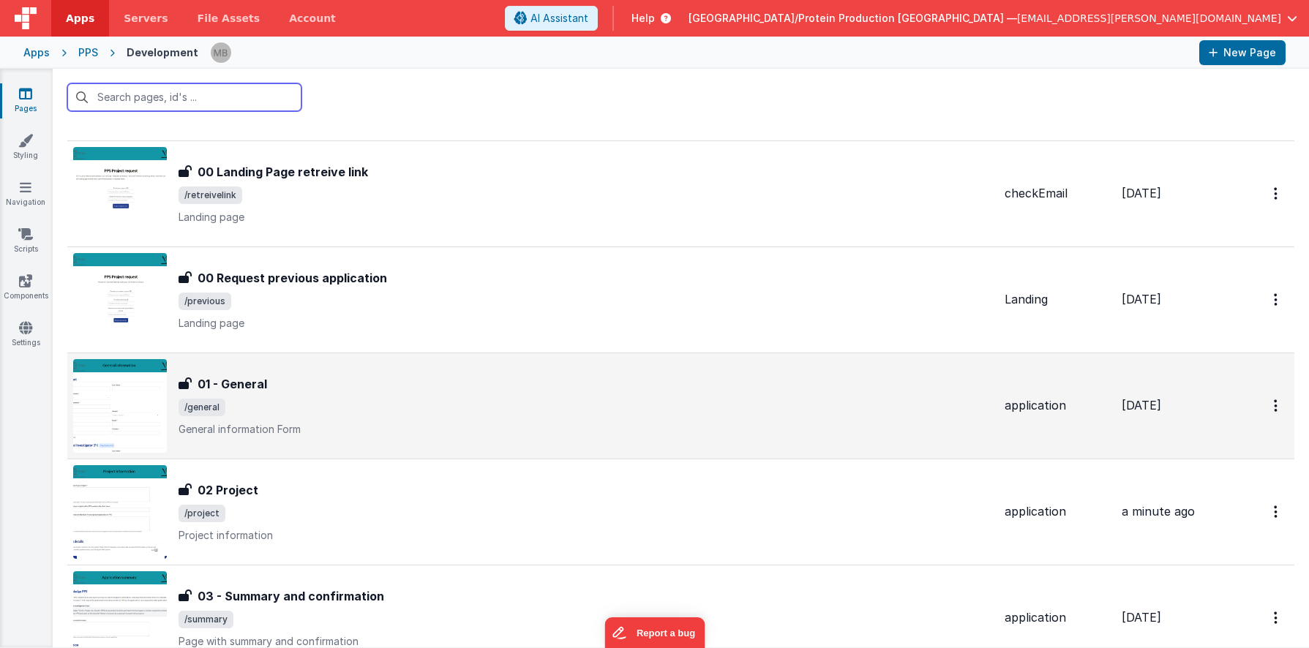
scroll to position [122, 0]
click at [336, 404] on span "/general" at bounding box center [585, 407] width 814 height 18
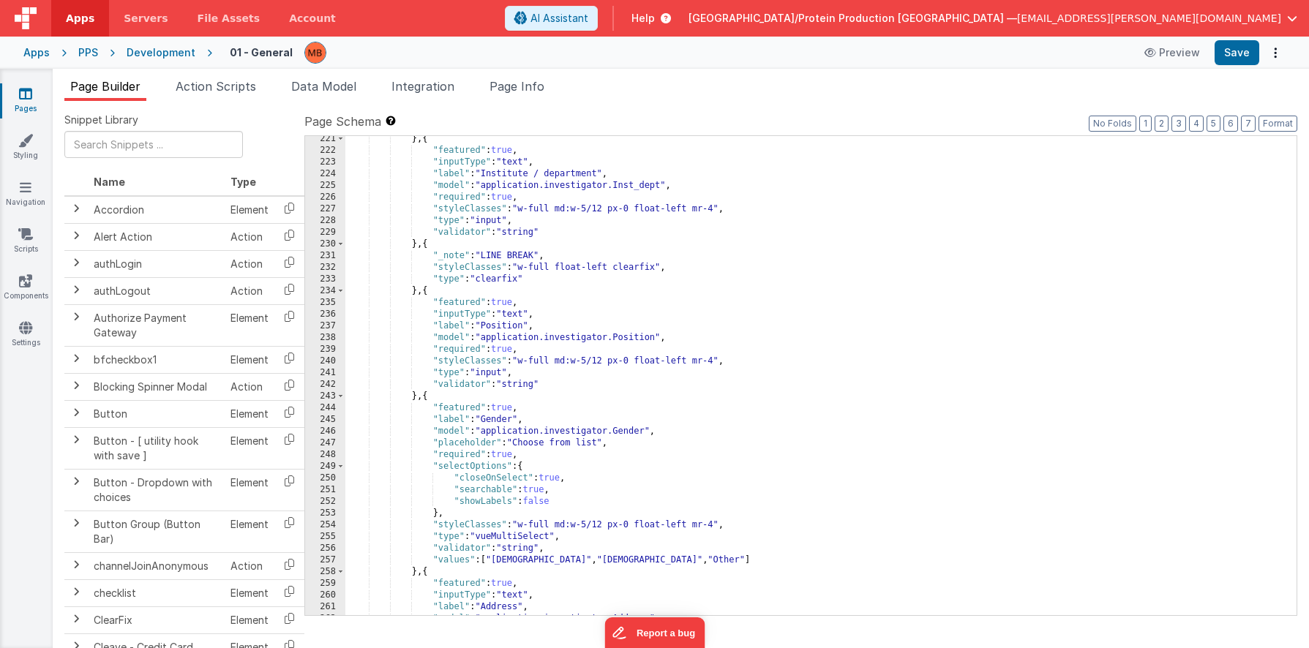
scroll to position [2603, 0]
click at [34, 101] on link "Pages" at bounding box center [25, 100] width 53 height 29
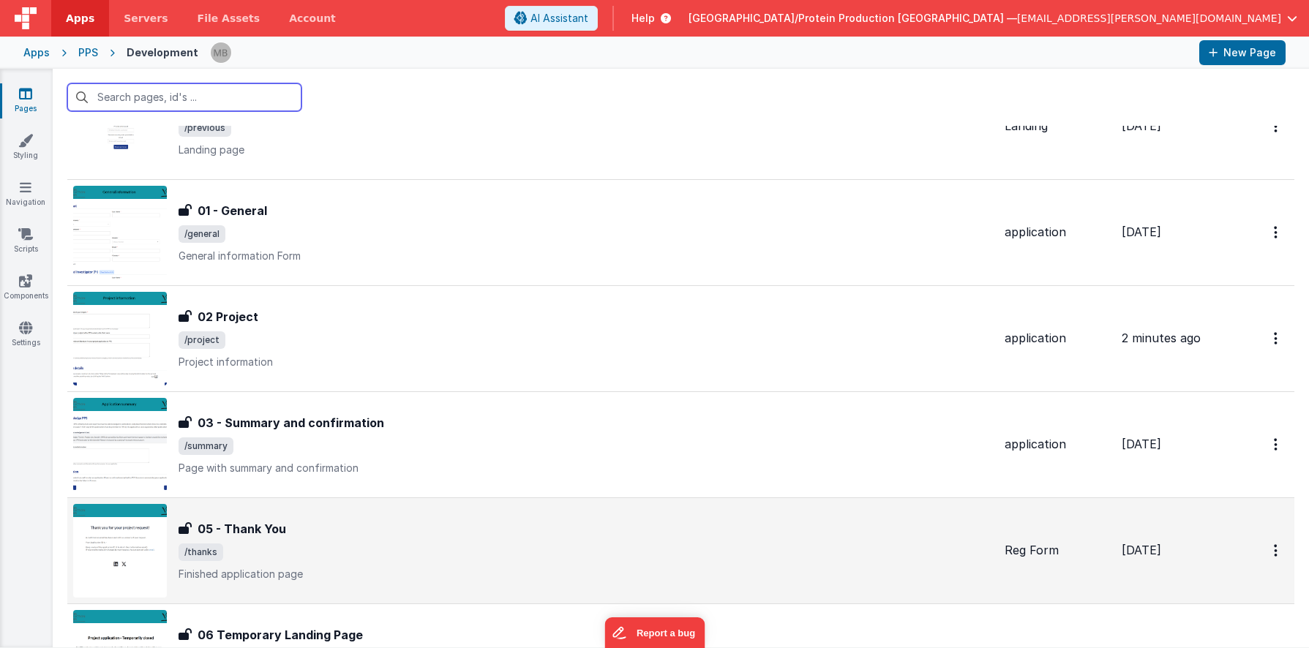
scroll to position [296, 0]
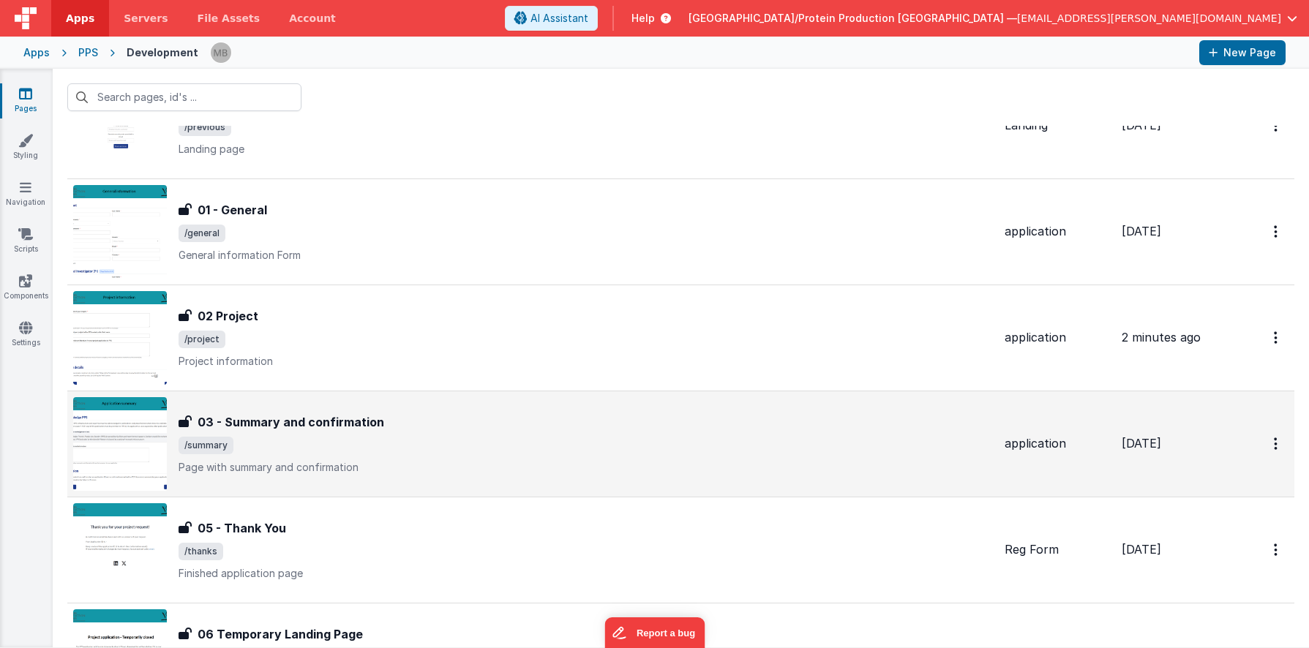
click at [332, 450] on span "/summary" at bounding box center [585, 446] width 814 height 18
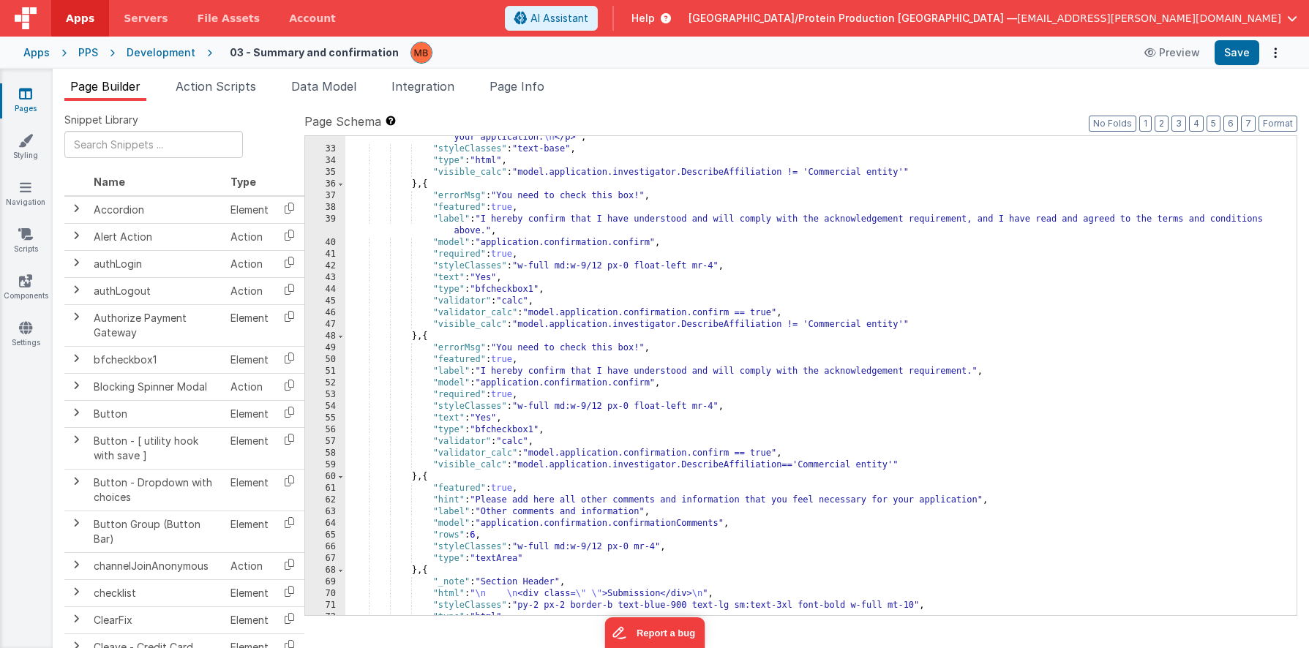
scroll to position [1105, 0]
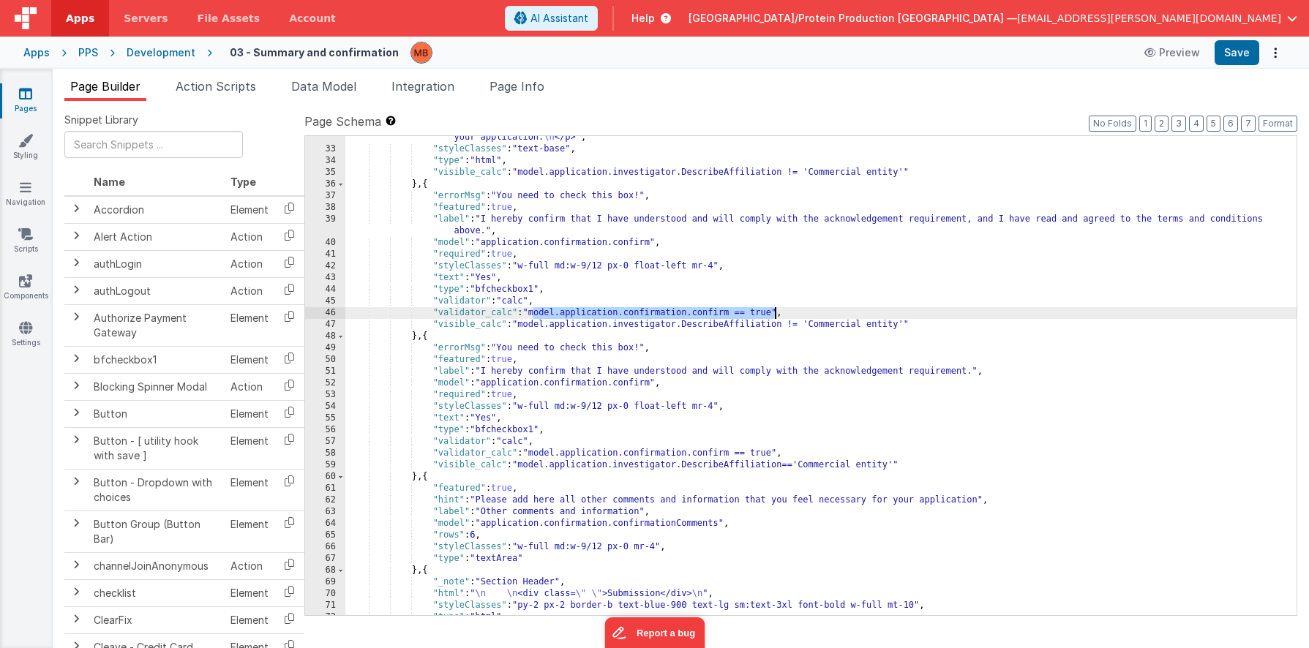
drag, startPoint x: 532, startPoint y: 314, endPoint x: 777, endPoint y: 314, distance: 245.1
click at [777, 314] on div ""html" : "<p style= \" font-size: 1.125rem; \" > \n You need to read and agree …" at bounding box center [820, 371] width 951 height 526
click at [789, 291] on div ""html" : "<p style= \" font-size: 1.125rem; \" > \n You need to read and agree …" at bounding box center [820, 369] width 951 height 526
click at [681, 311] on div ""html" : "<p style= \" font-size: 1.125rem; \" > \n You need to read and agree …" at bounding box center [820, 369] width 951 height 526
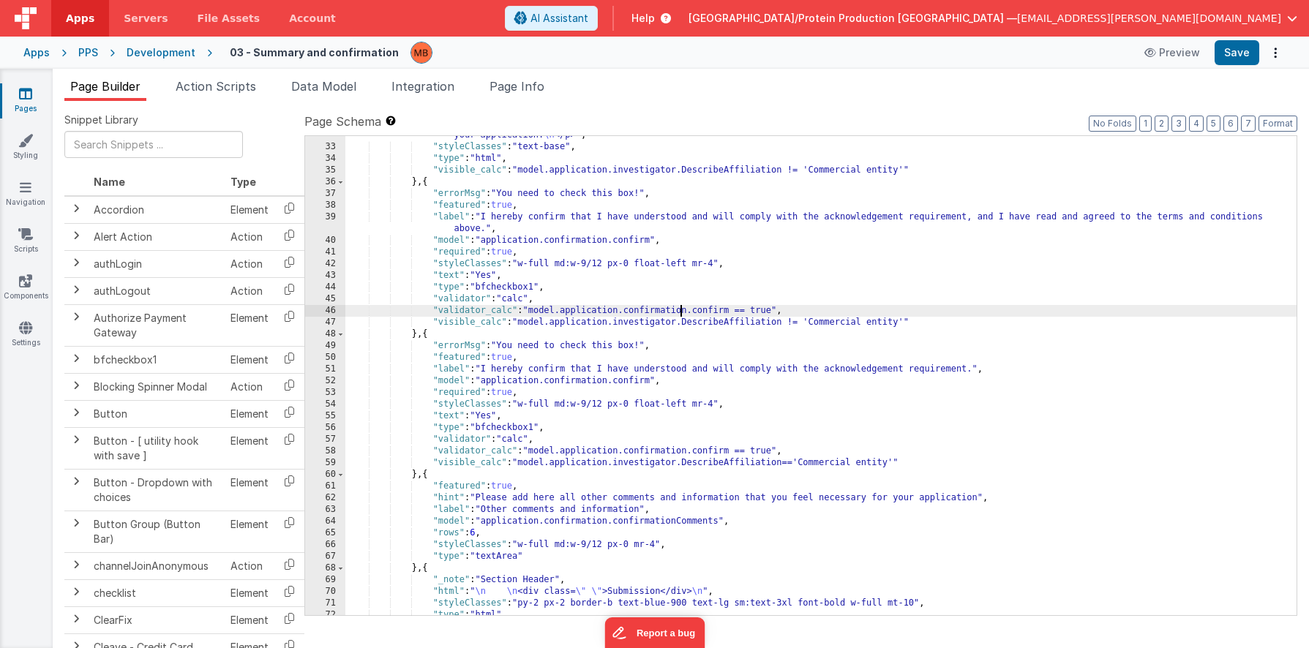
click at [808, 304] on div ""html" : "<p style= \" font-size: 1.125rem; \" > \n You need to read and agree …" at bounding box center [820, 369] width 951 height 526
click at [578, 290] on div ""html" : "<p style= \" font-size: 1.125rem; \" > \n You need to read and agree …" at bounding box center [820, 367] width 951 height 526
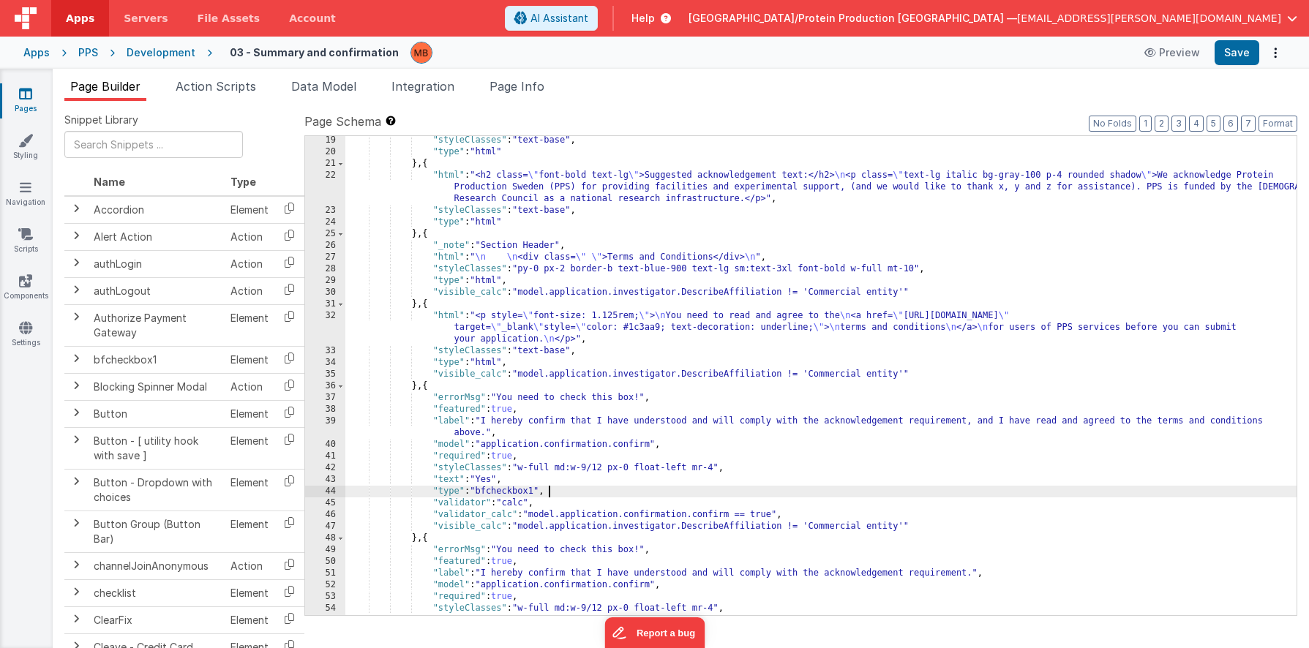
scroll to position [887, 0]
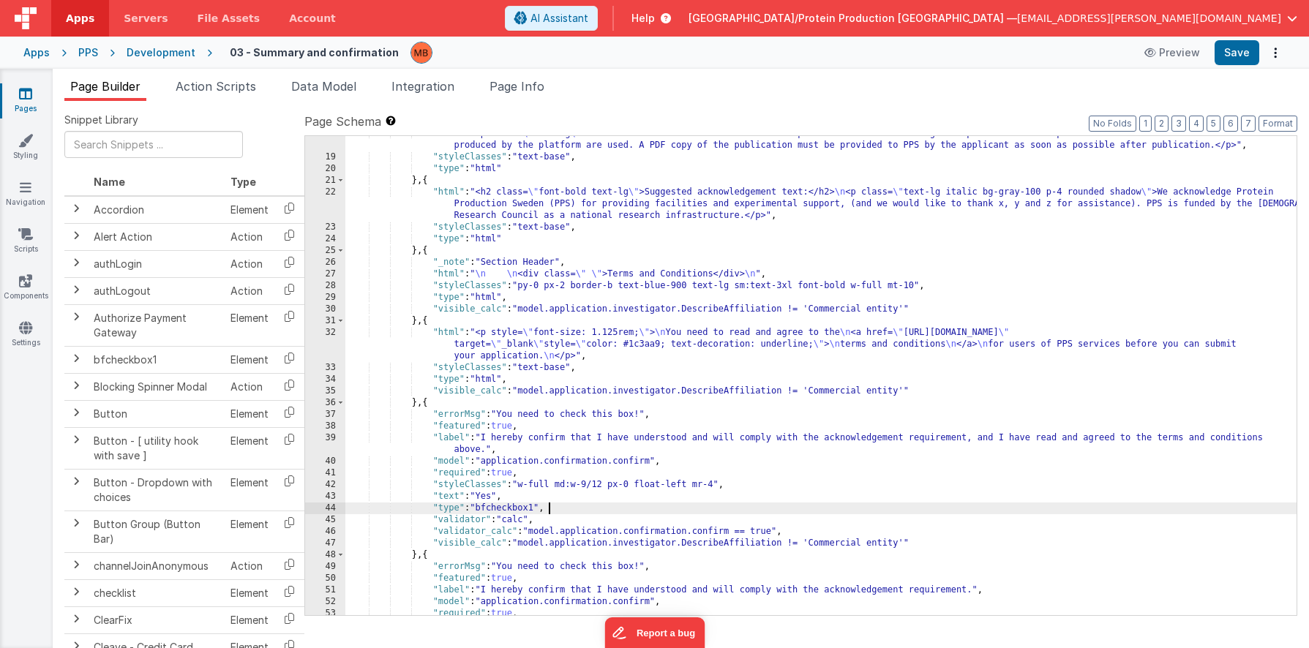
click at [24, 101] on link "Pages" at bounding box center [25, 100] width 53 height 29
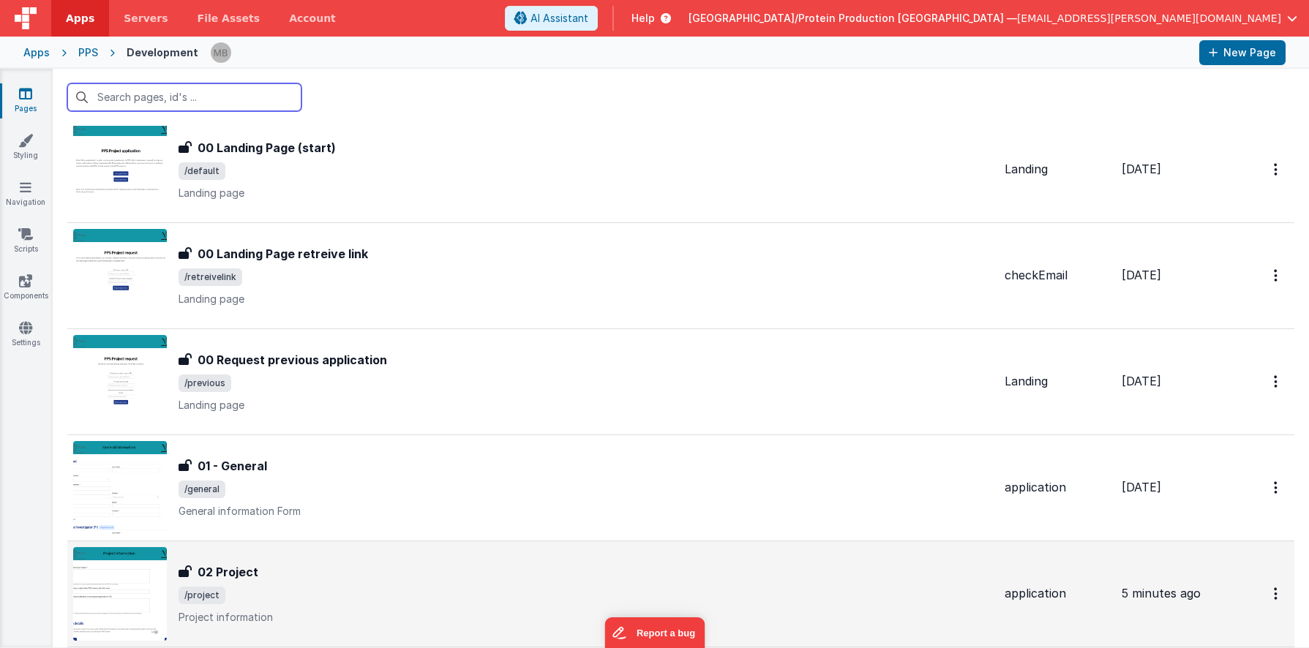
scroll to position [41, 0]
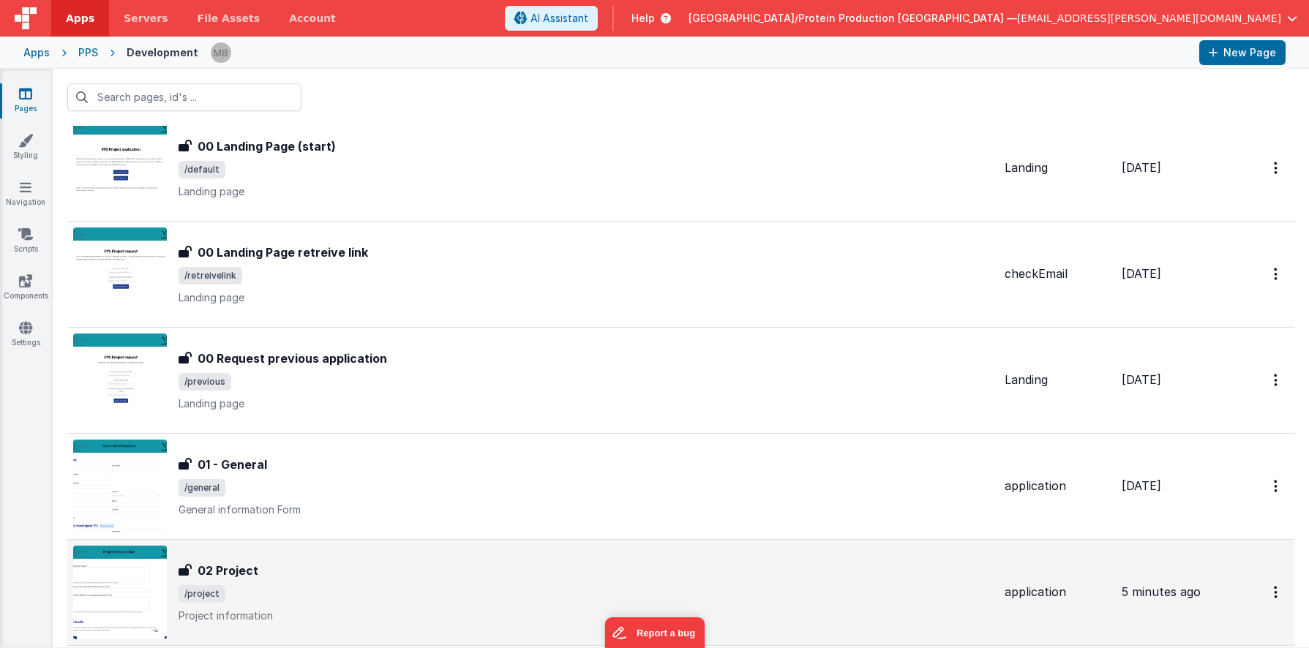
click at [340, 565] on div "02 Project" at bounding box center [585, 571] width 814 height 18
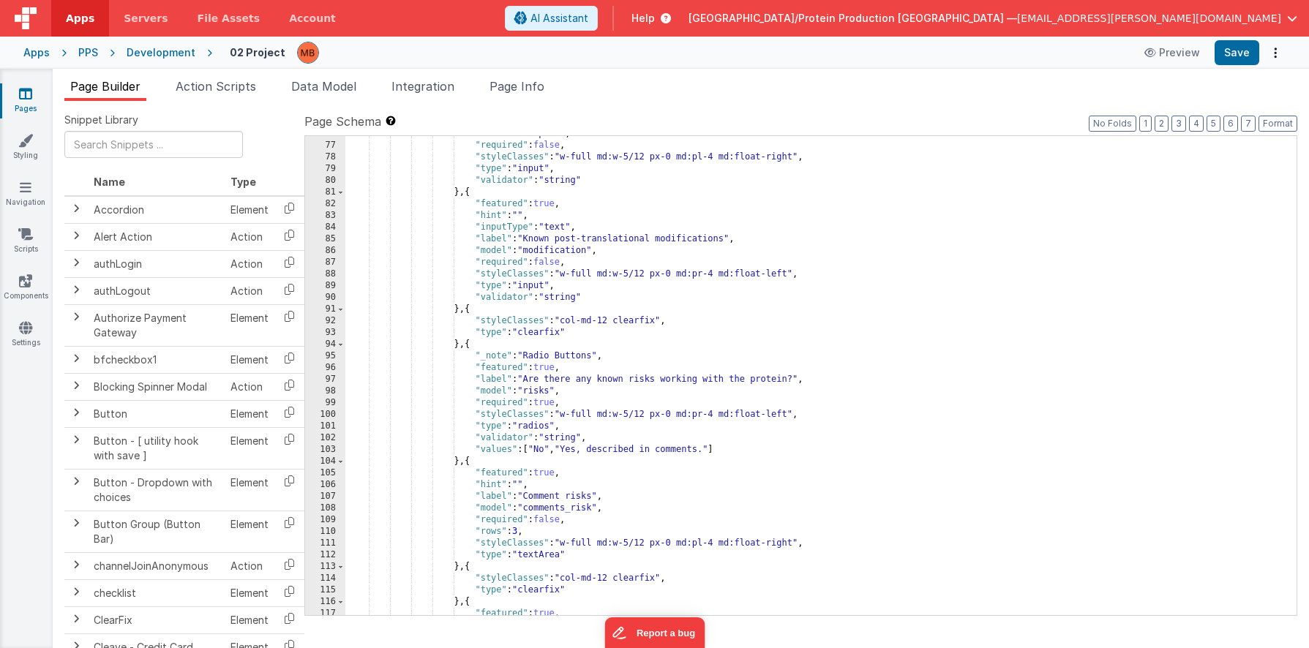
scroll to position [898, 0]
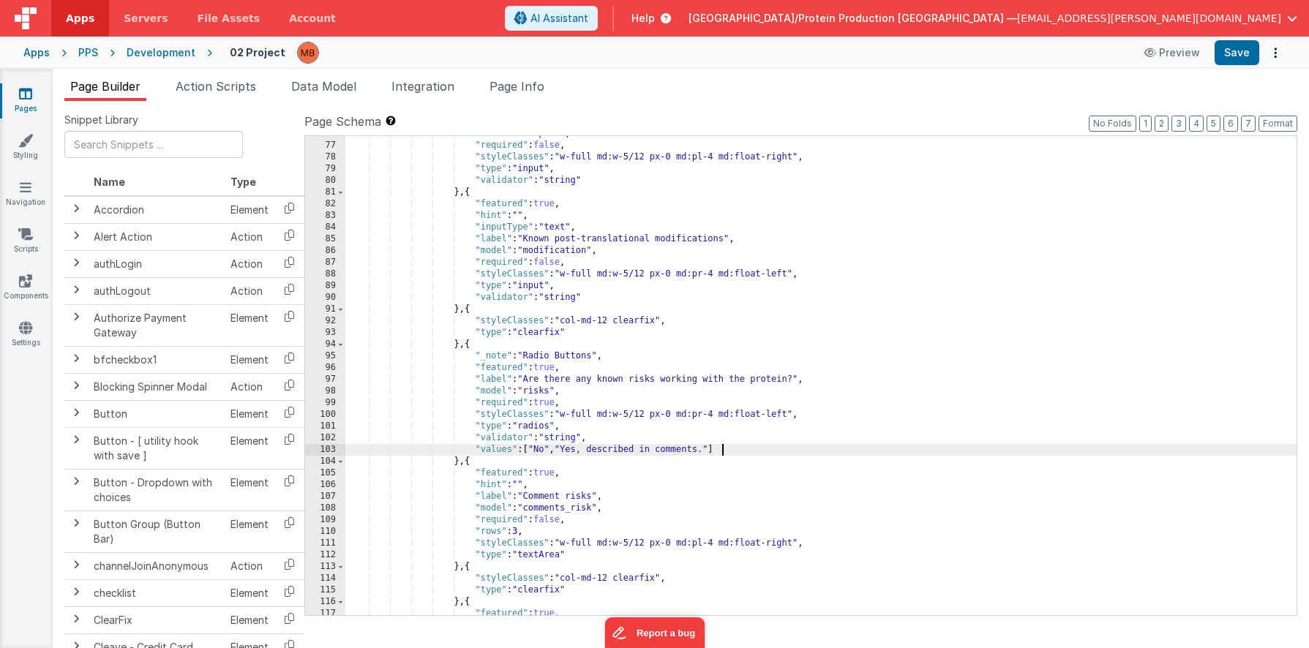
click at [911, 455] on div ""model" : "uniprot" , "required" : false , "styleClasses" : "w-full md:w-5/12 p…" at bounding box center [820, 379] width 951 height 503
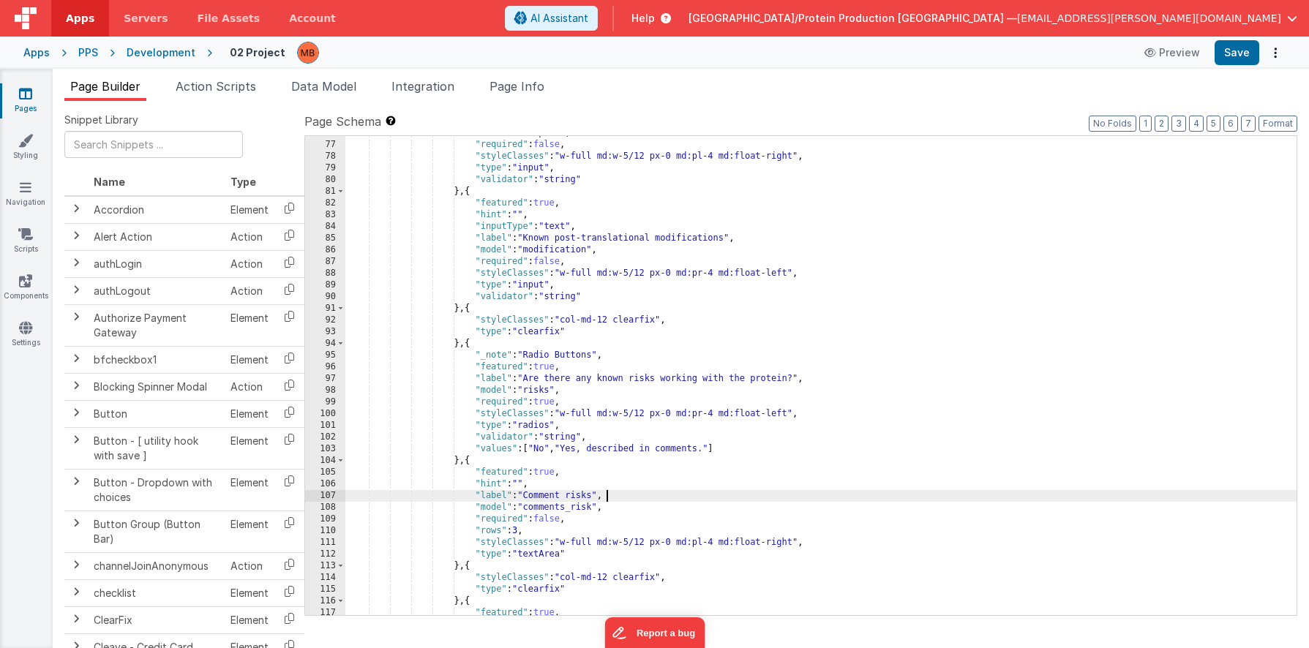
click at [777, 493] on div ""model" : "uniprot" , "required" : false , "styleClasses" : "w-full md:w-5/12 p…" at bounding box center [820, 378] width 951 height 503
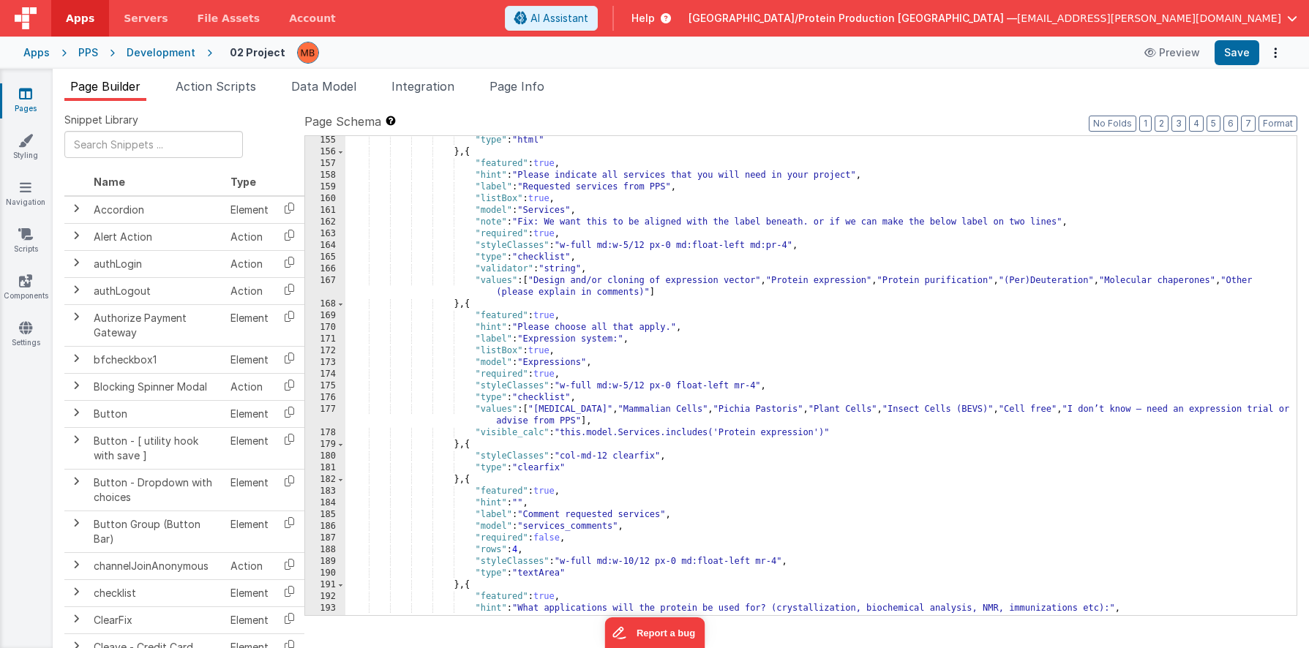
scroll to position [1862, 0]
drag, startPoint x: 596, startPoint y: 271, endPoint x: 346, endPoint y: 285, distance: 250.6
click at [345, 273] on div ""type" : "html" } , { "featured" : true , "hint" : "Please indicate all service…" at bounding box center [820, 387] width 951 height 503
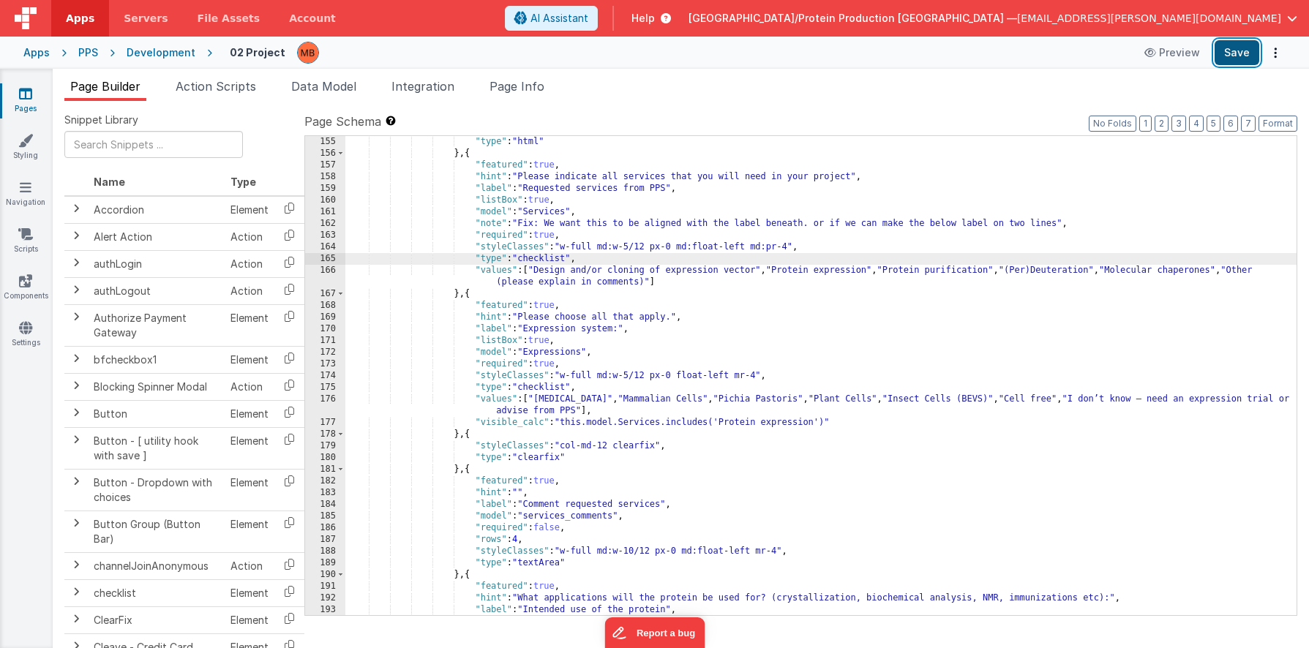
drag, startPoint x: 1233, startPoint y: 42, endPoint x: 1233, endPoint y: 50, distance: 8.1
click at [1105, 42] on button "Save" at bounding box center [1236, 52] width 45 height 25
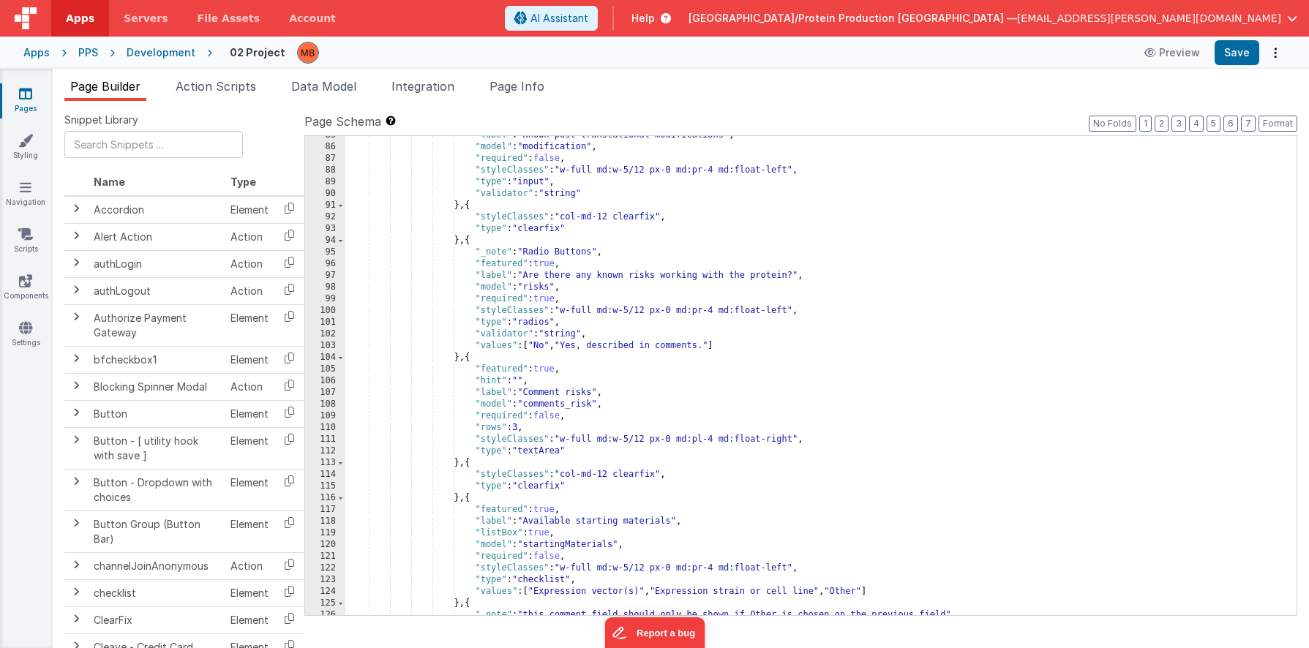
scroll to position [1001, 0]
